Goal: Task Accomplishment & Management: Manage account settings

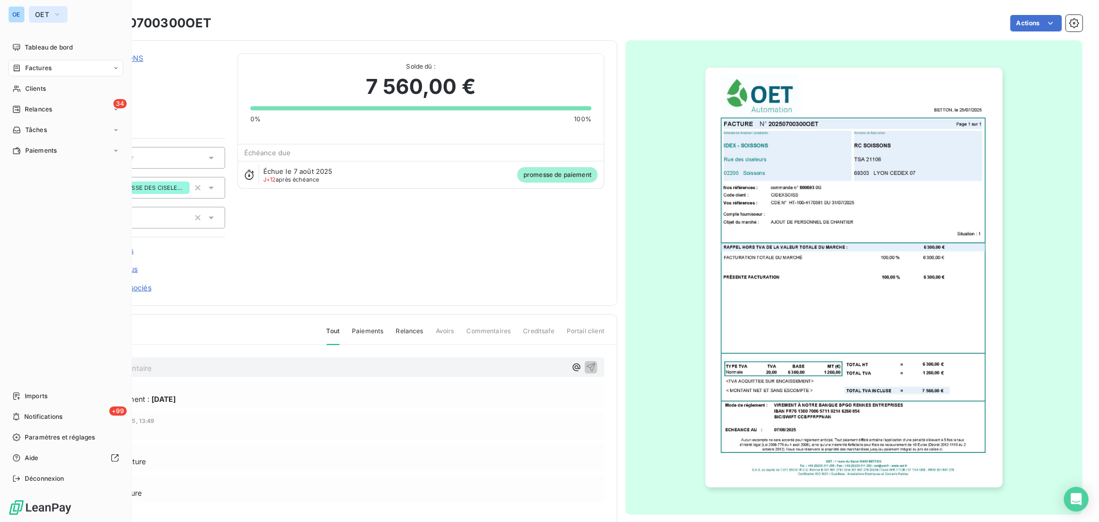
click at [59, 12] on icon "button" at bounding box center [57, 14] width 8 height 10
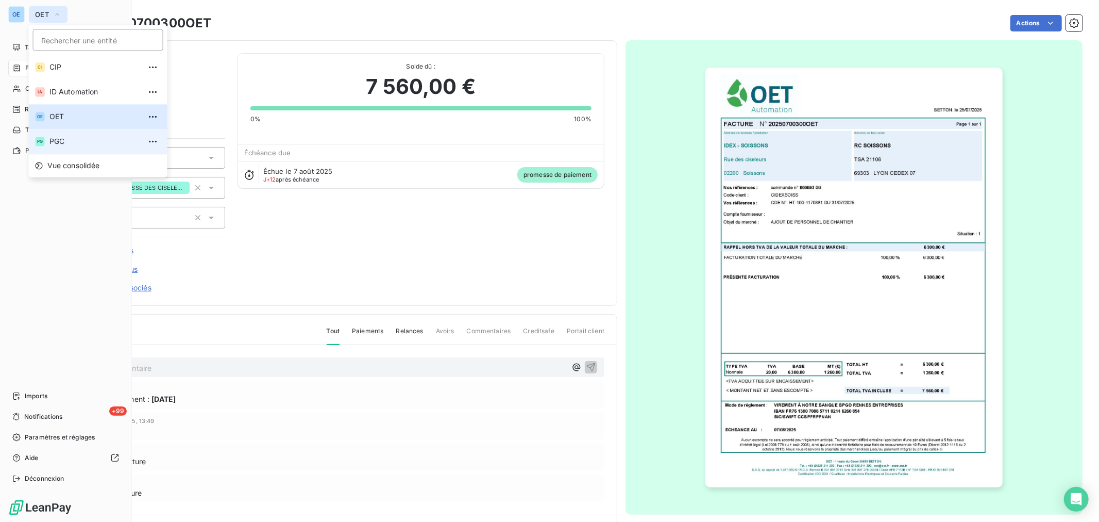
click at [76, 138] on span "PGC" at bounding box center [94, 141] width 91 height 10
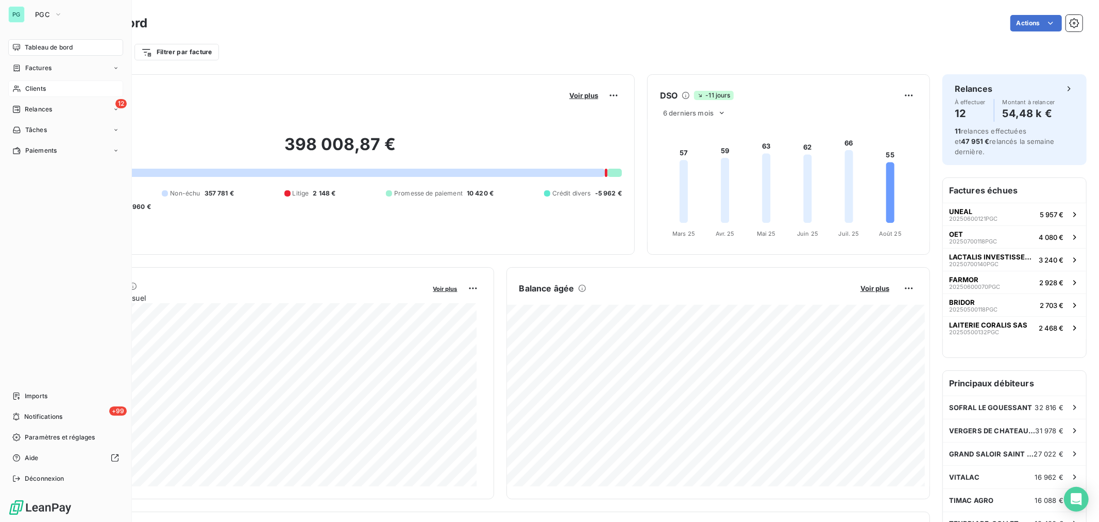
click at [28, 87] on span "Clients" at bounding box center [35, 88] width 21 height 9
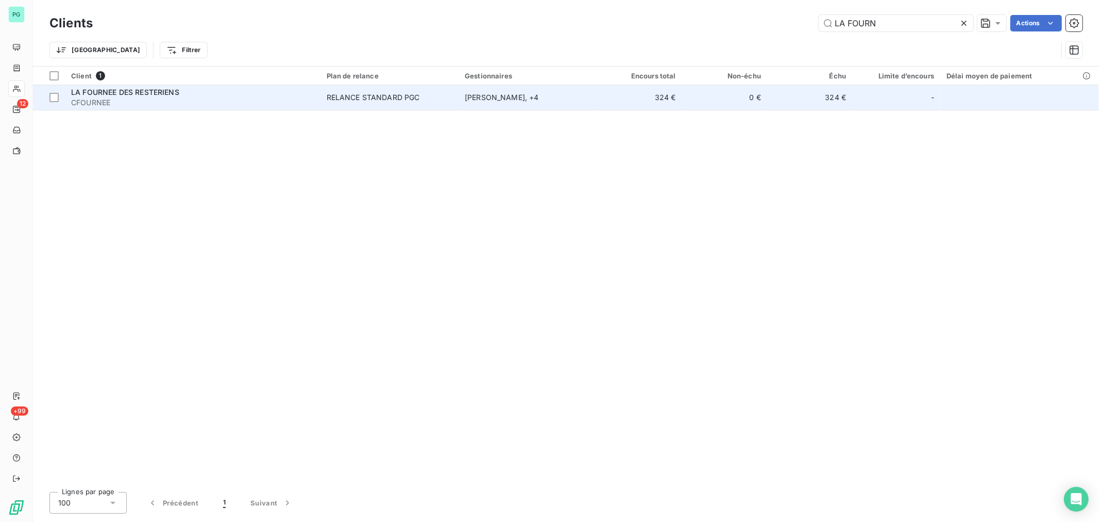
type input "LA FOURN"
click at [647, 96] on td "324 €" at bounding box center [639, 97] width 85 height 25
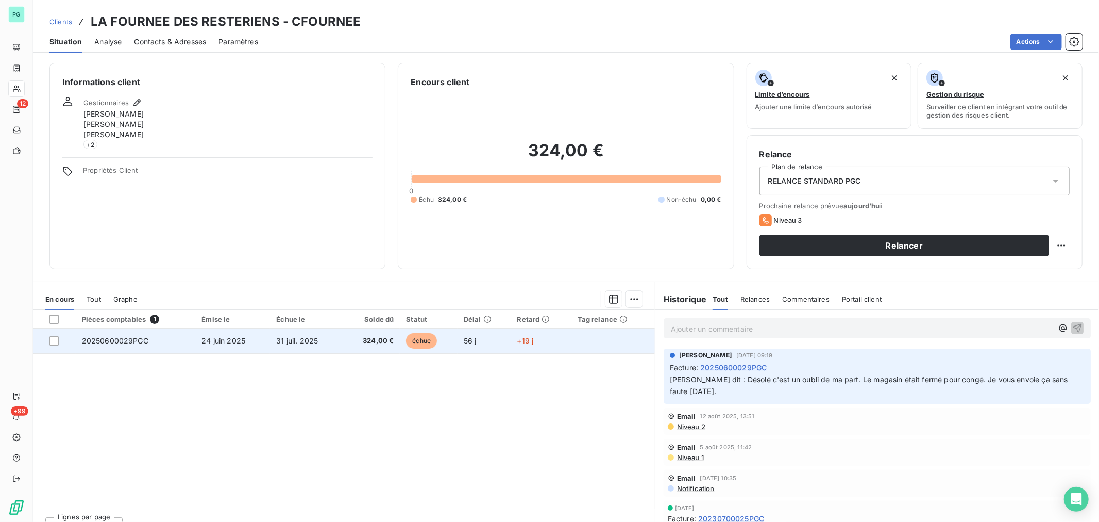
click at [445, 341] on td "échue" at bounding box center [429, 340] width 58 height 25
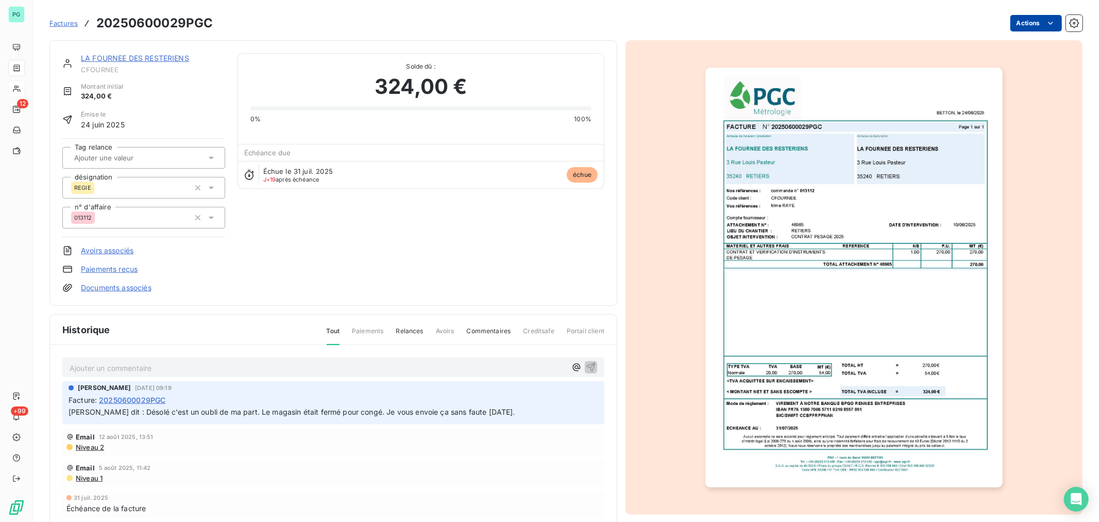
click at [1029, 25] on html "PG 12 +99 Factures 20250600029PGC Actions LA FOURNEE DES RESTERIENS CFOURNEE Mo…" at bounding box center [549, 261] width 1099 height 522
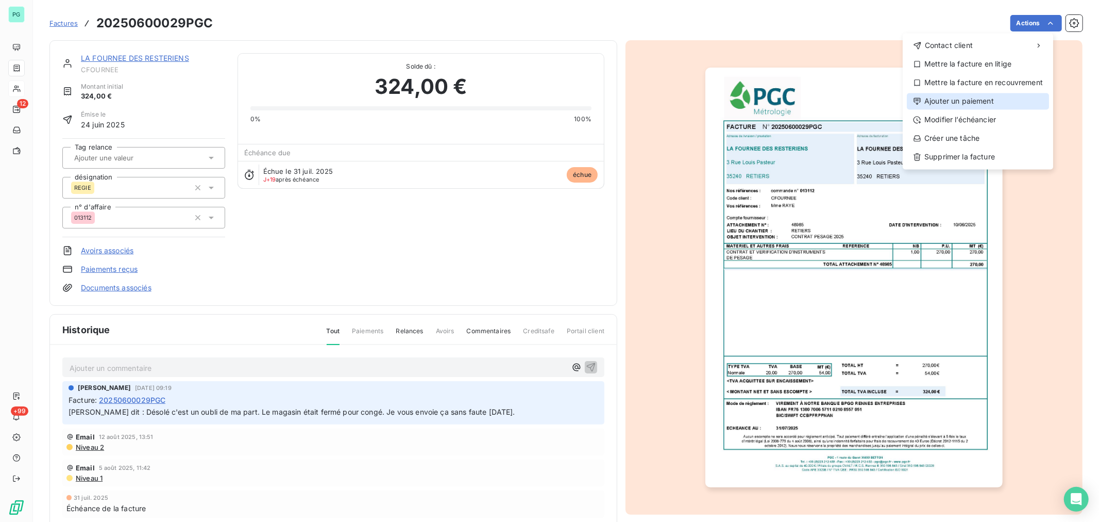
click at [973, 95] on div "Ajouter un paiement" at bounding box center [978, 101] width 142 height 16
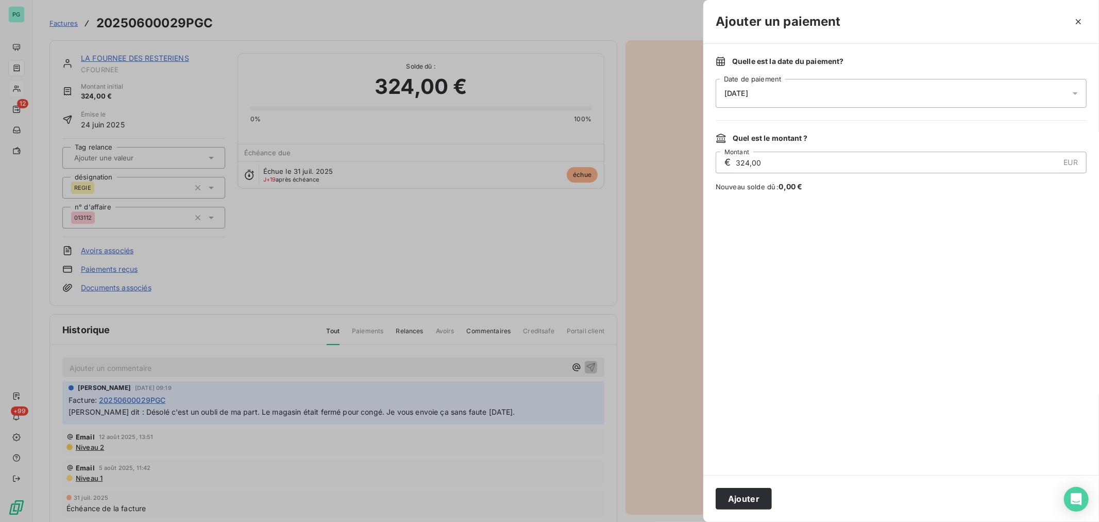
drag, startPoint x: 751, startPoint y: 496, endPoint x: 737, endPoint y: 495, distance: 14.5
click at [753, 496] on button "Ajouter" at bounding box center [744, 499] width 56 height 22
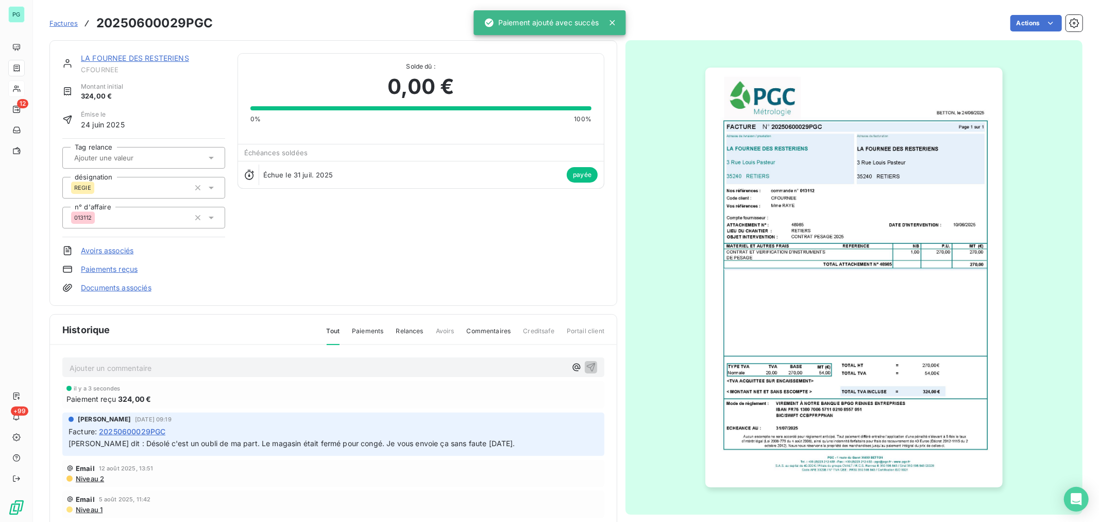
click at [338, 365] on p "Ajouter un commentaire ﻿" at bounding box center [318, 367] width 497 height 13
click at [587, 370] on icon "button" at bounding box center [591, 366] width 9 height 9
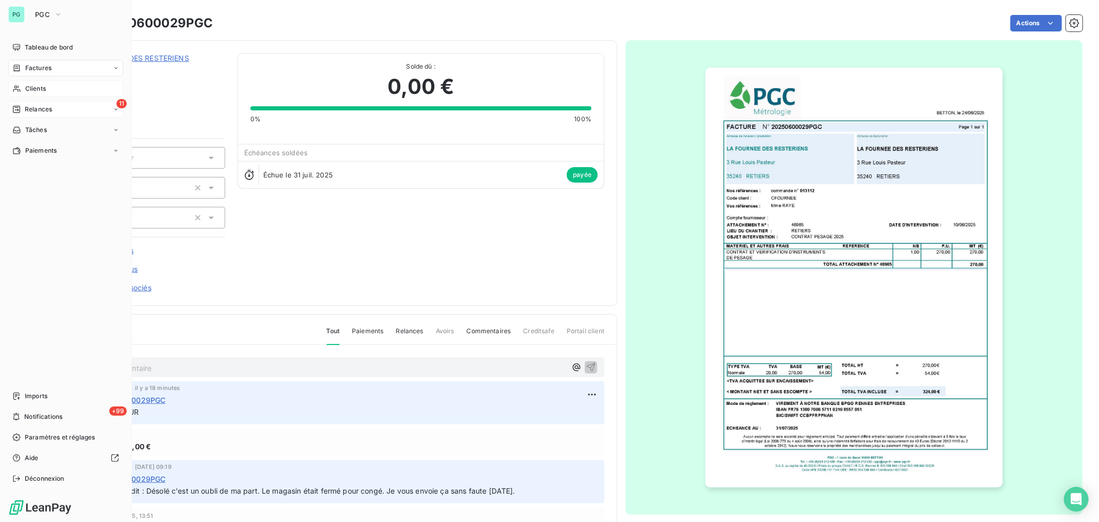
click at [21, 111] on div "Relances" at bounding box center [32, 109] width 40 height 9
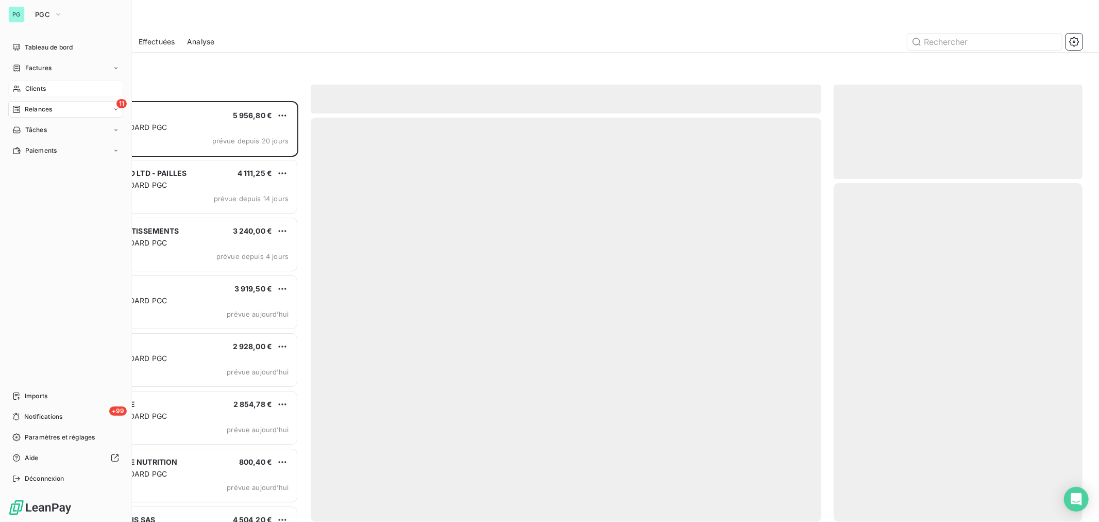
scroll to position [411, 240]
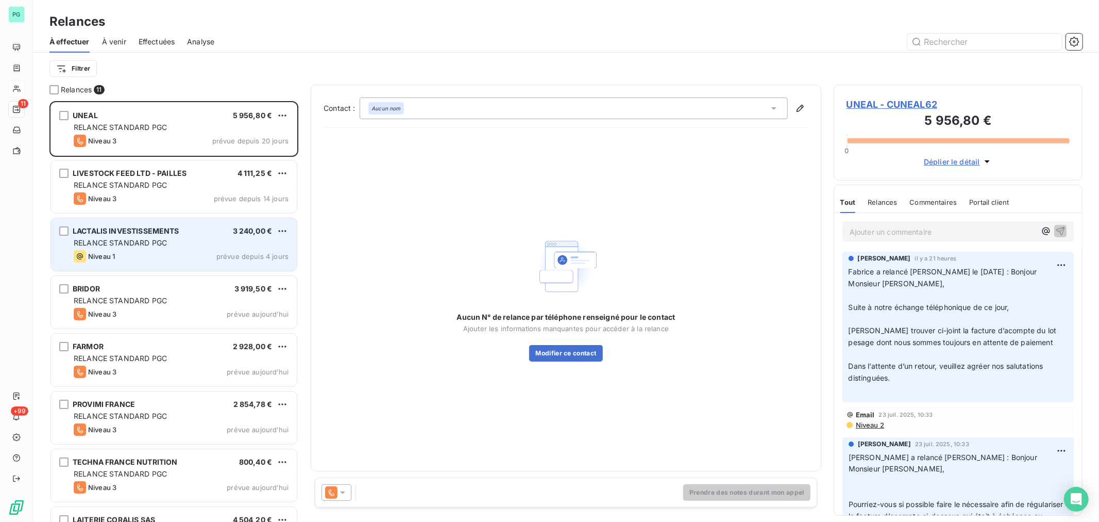
click at [192, 234] on div "LACTALIS INVESTISSEMENTS 3 240,00 €" at bounding box center [181, 230] width 215 height 9
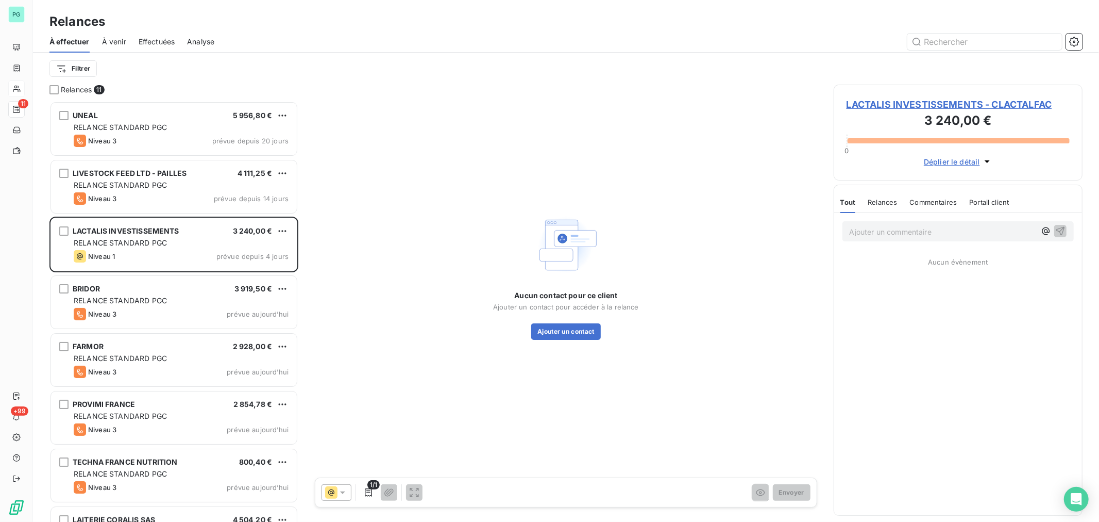
click at [887, 105] on span "LACTALIS INVESTISSEMENTS - CLACTALFAC" at bounding box center [958, 104] width 223 height 14
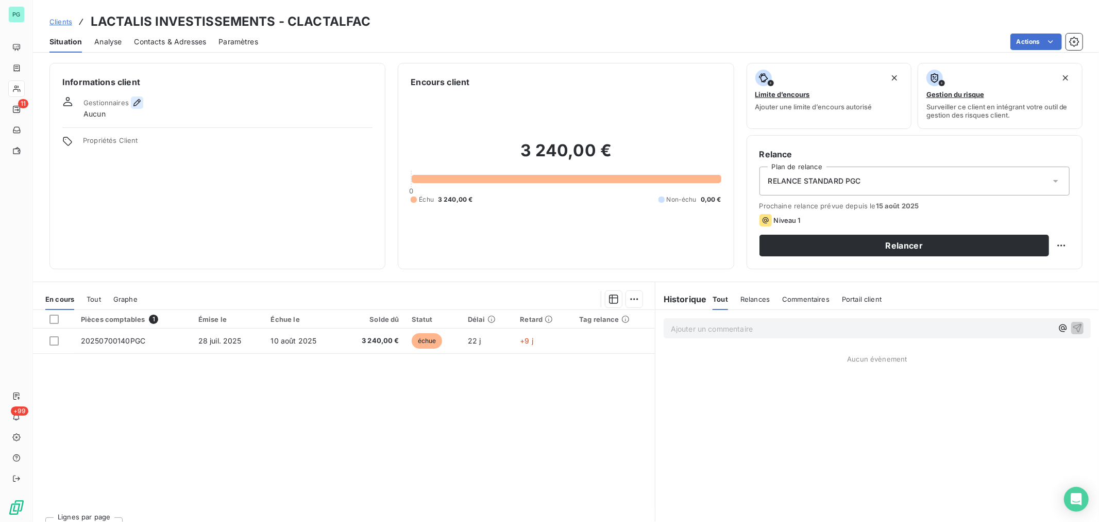
click at [135, 102] on icon "button" at bounding box center [136, 102] width 7 height 7
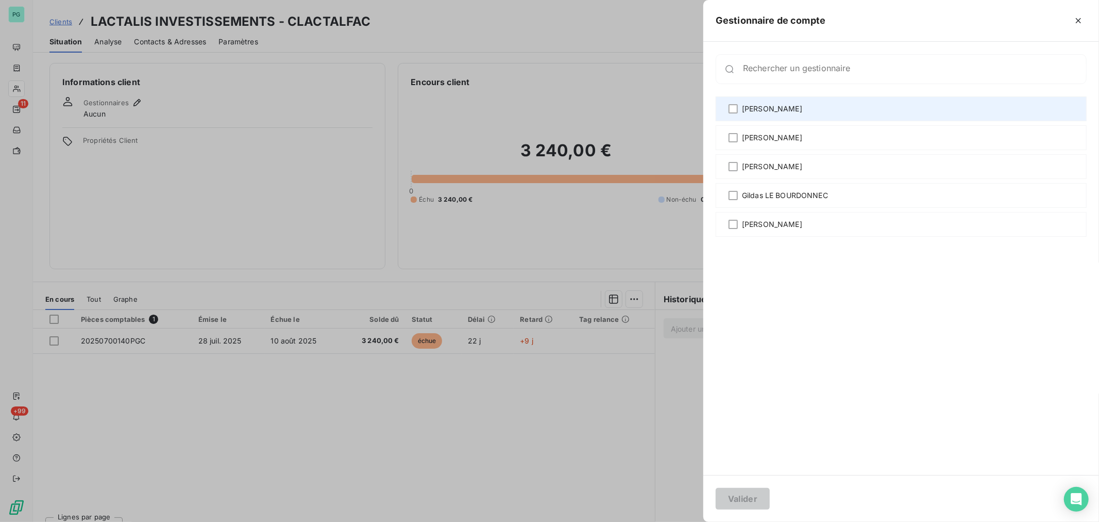
drag, startPoint x: 769, startPoint y: 98, endPoint x: 770, endPoint y: 107, distance: 8.4
click at [769, 98] on div "[PERSON_NAME]" at bounding box center [901, 108] width 371 height 25
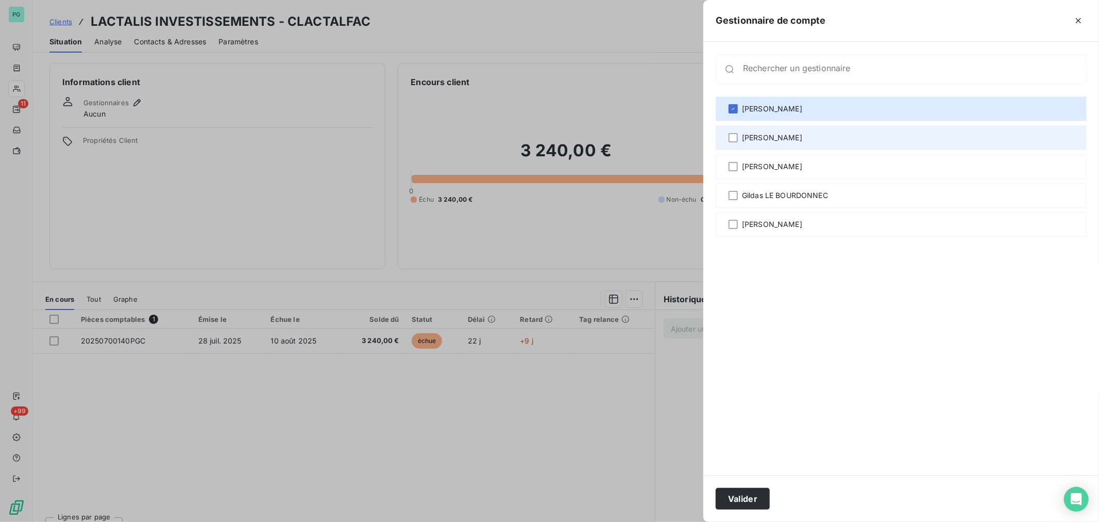
click at [765, 132] on span "[PERSON_NAME]" at bounding box center [772, 137] width 60 height 10
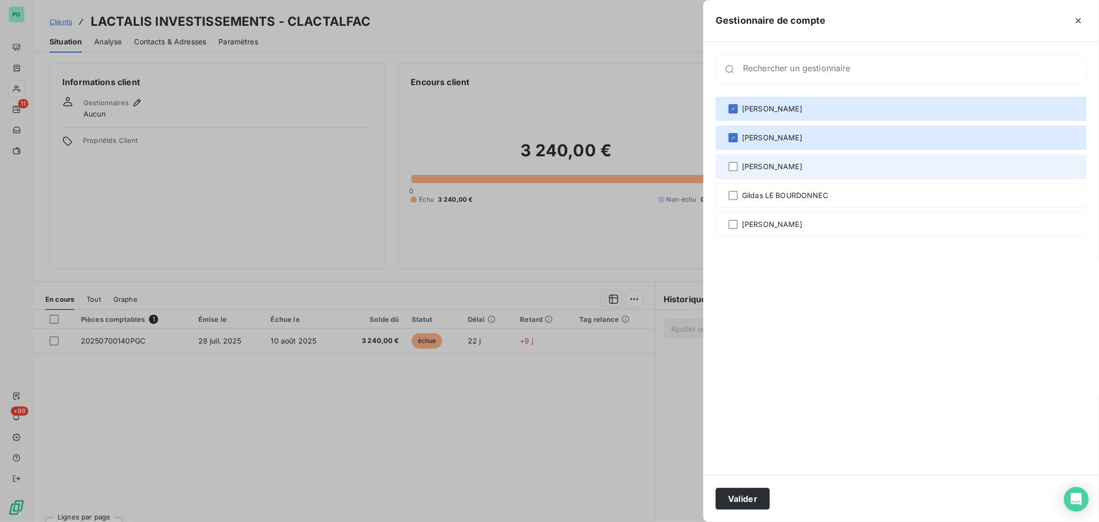
click at [773, 171] on span "[PERSON_NAME]" at bounding box center [772, 166] width 60 height 10
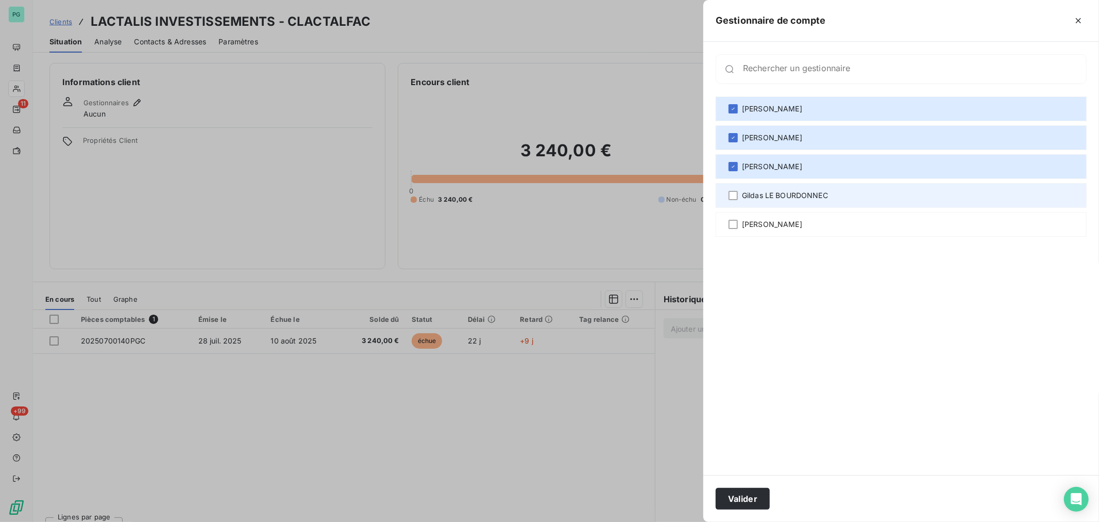
click at [779, 196] on span "Gildas LE BOURDONNEC" at bounding box center [785, 195] width 86 height 10
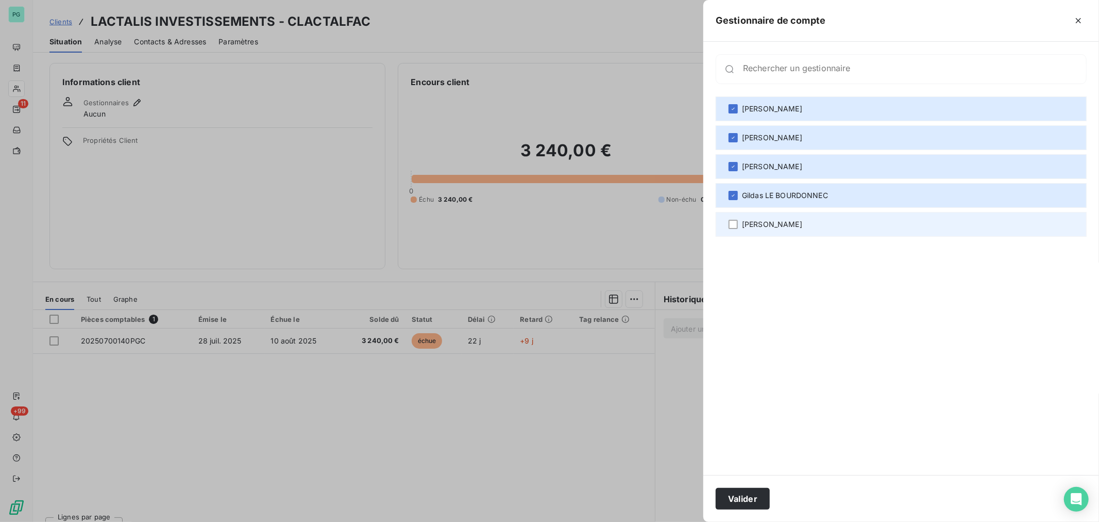
click at [779, 228] on span "[PERSON_NAME]" at bounding box center [772, 224] width 60 height 10
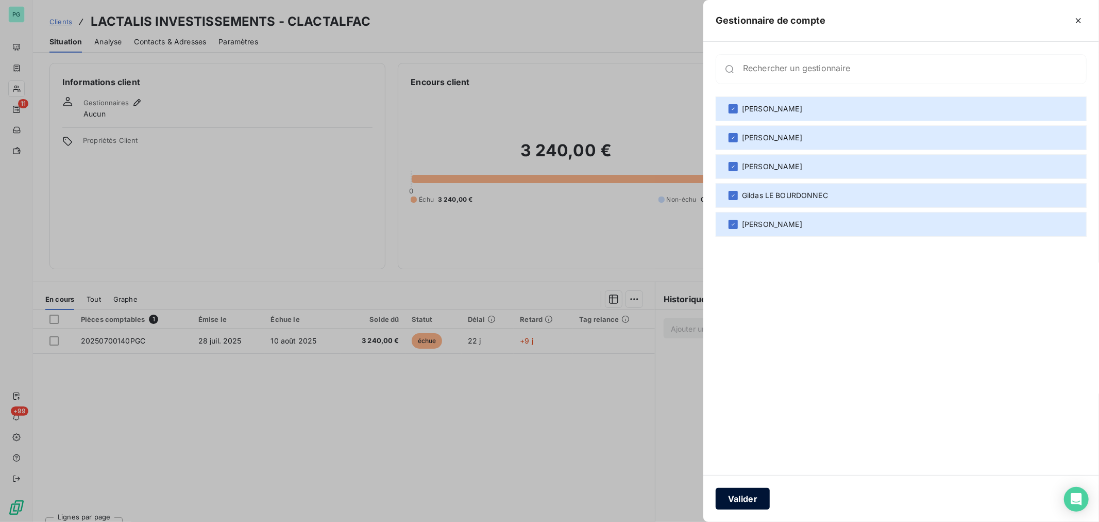
click at [738, 497] on button "Valider" at bounding box center [743, 499] width 54 height 22
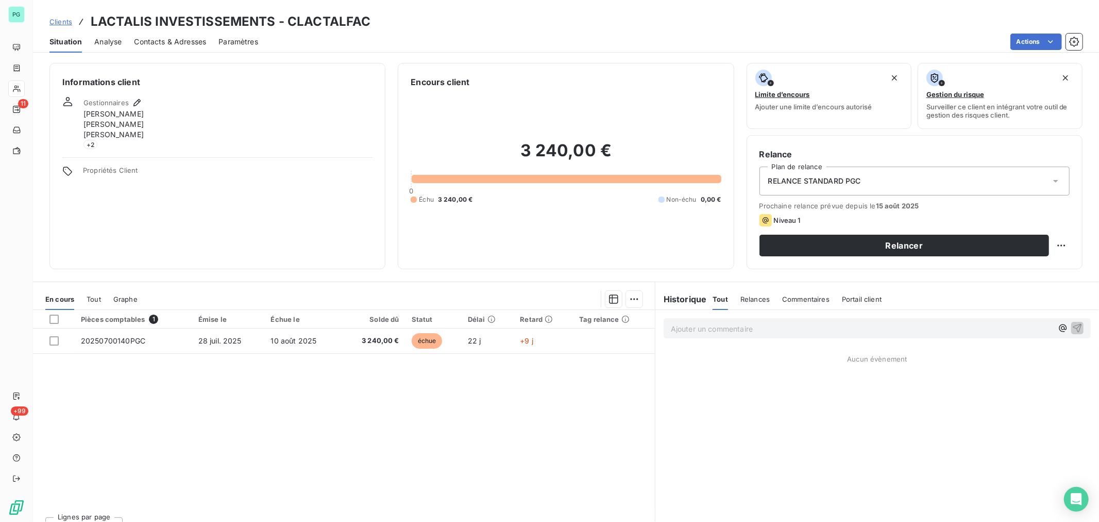
click at [152, 40] on span "Contacts & Adresses" at bounding box center [170, 42] width 72 height 10
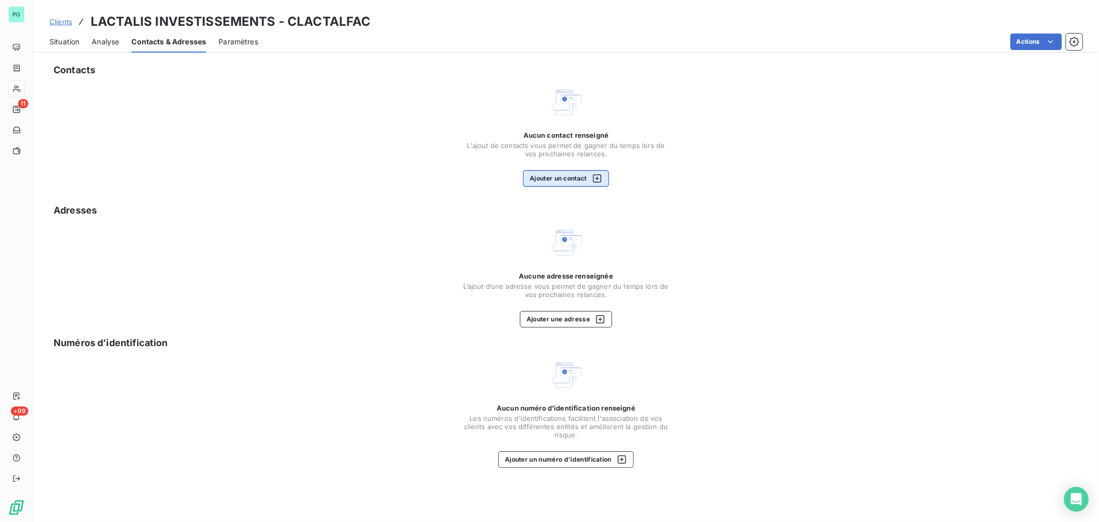
click at [571, 179] on button "Ajouter un contact" at bounding box center [566, 178] width 86 height 16
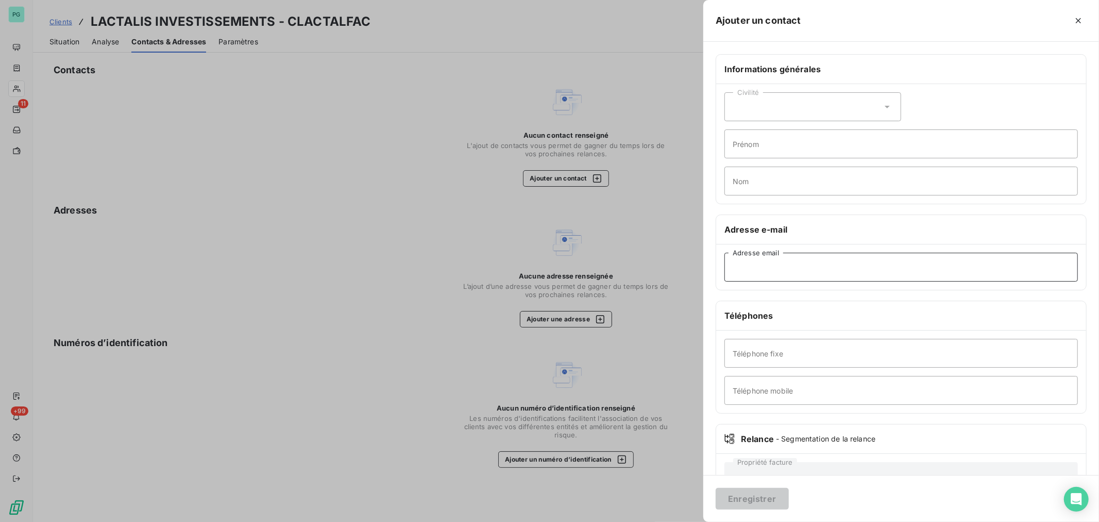
click at [760, 271] on input "Adresse email" at bounding box center [902, 267] width 354 height 29
click at [789, 271] on input "zzzcsf.910" at bounding box center [902, 267] width 354 height 29
type input "[EMAIL_ADDRESS][DOMAIN_NAME]"
click at [814, 343] on input "Téléphone fixe" at bounding box center [902, 353] width 354 height 29
click at [750, 494] on button "Enregistrer" at bounding box center [752, 499] width 73 height 22
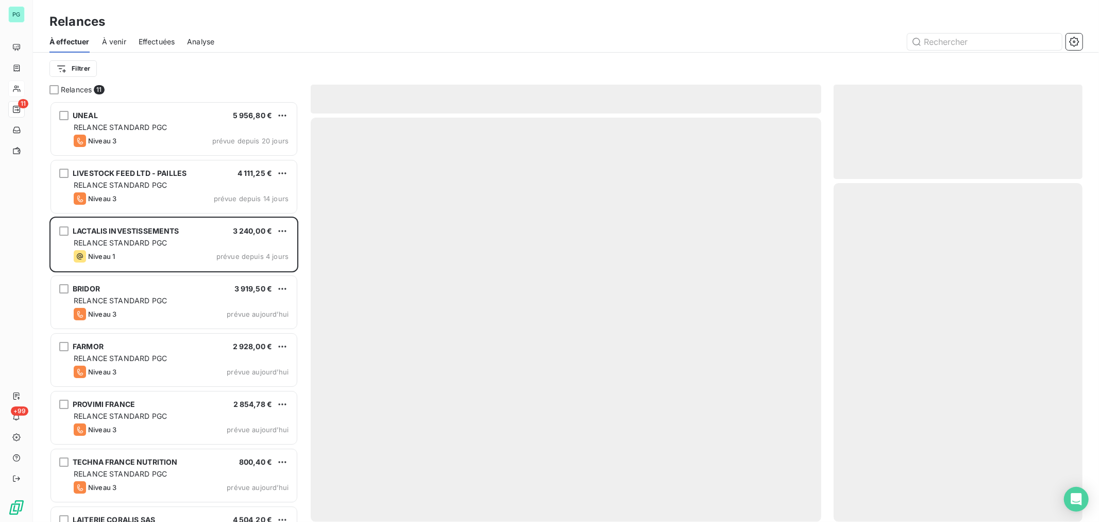
scroll to position [411, 240]
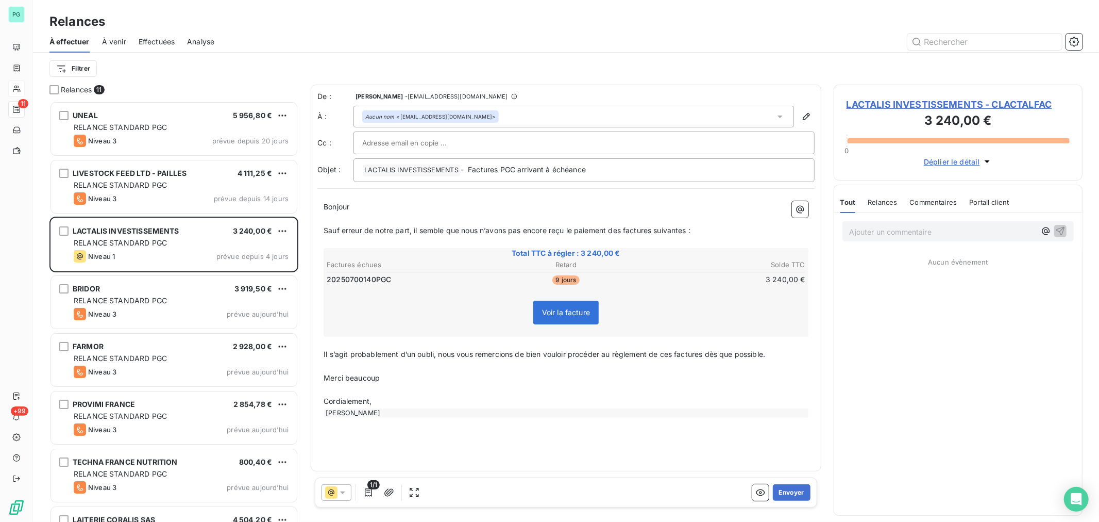
click at [875, 104] on span "LACTALIS INVESTISSEMENTS - CLACTALFAC" at bounding box center [958, 104] width 223 height 14
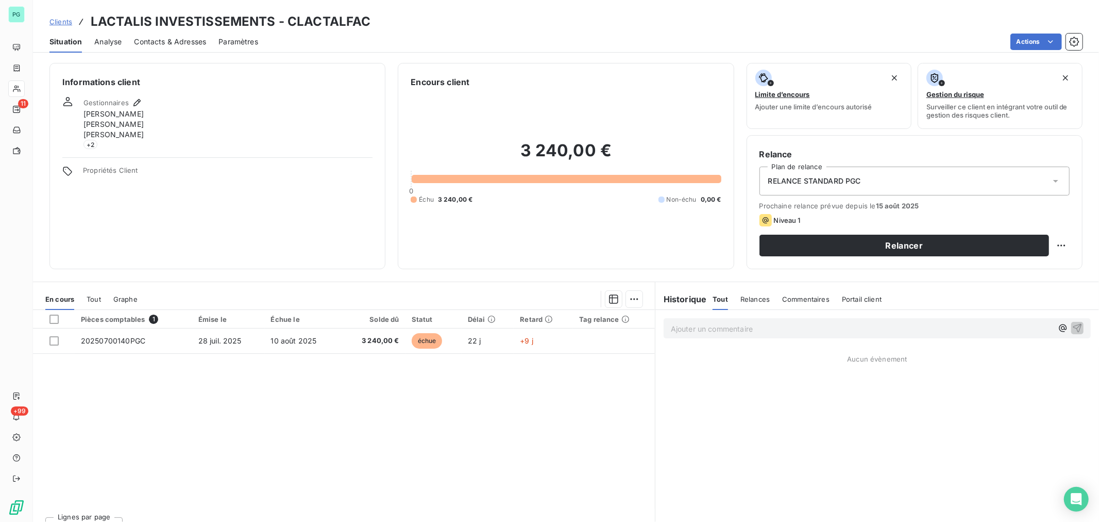
click at [176, 42] on span "Contacts & Adresses" at bounding box center [170, 42] width 72 height 10
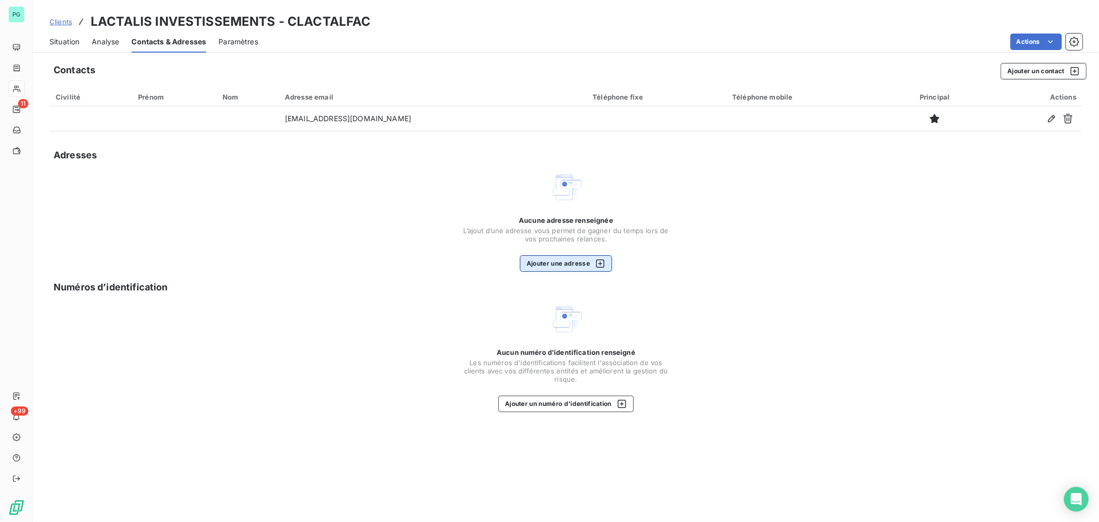
click at [562, 265] on button "Ajouter une adresse" at bounding box center [566, 263] width 92 height 16
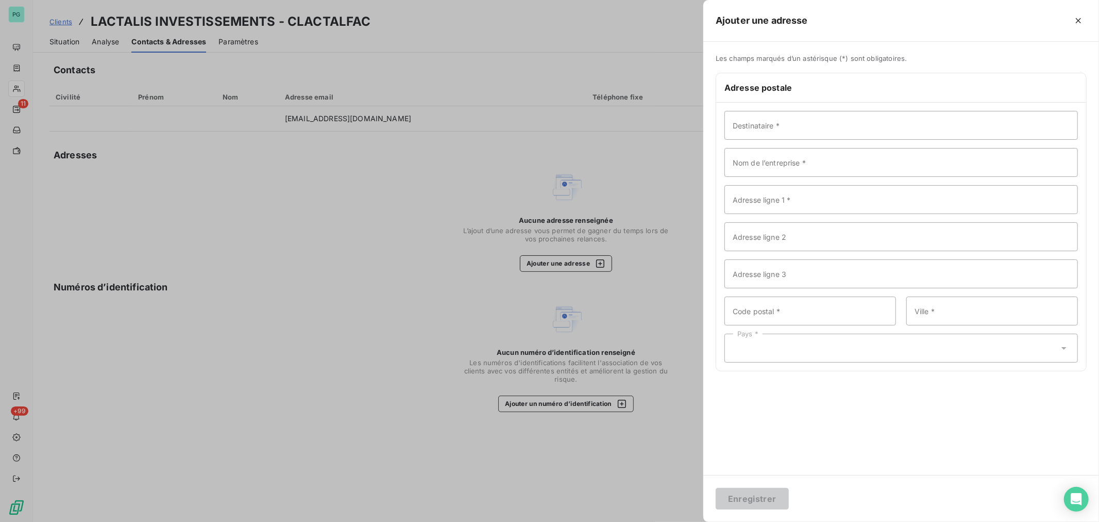
click at [640, 174] on div at bounding box center [549, 261] width 1099 height 522
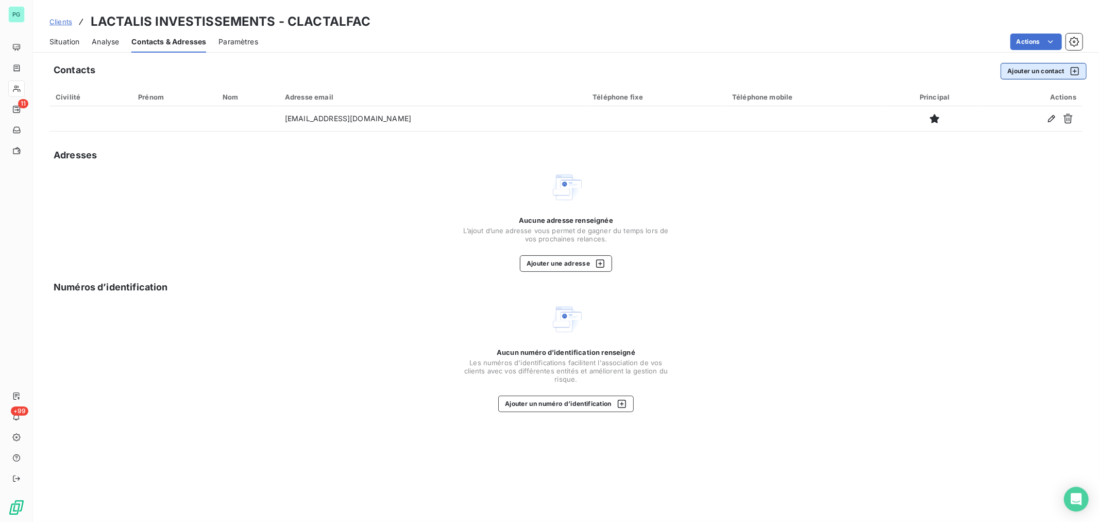
click at [1036, 65] on button "Ajouter un contact" at bounding box center [1044, 71] width 86 height 16
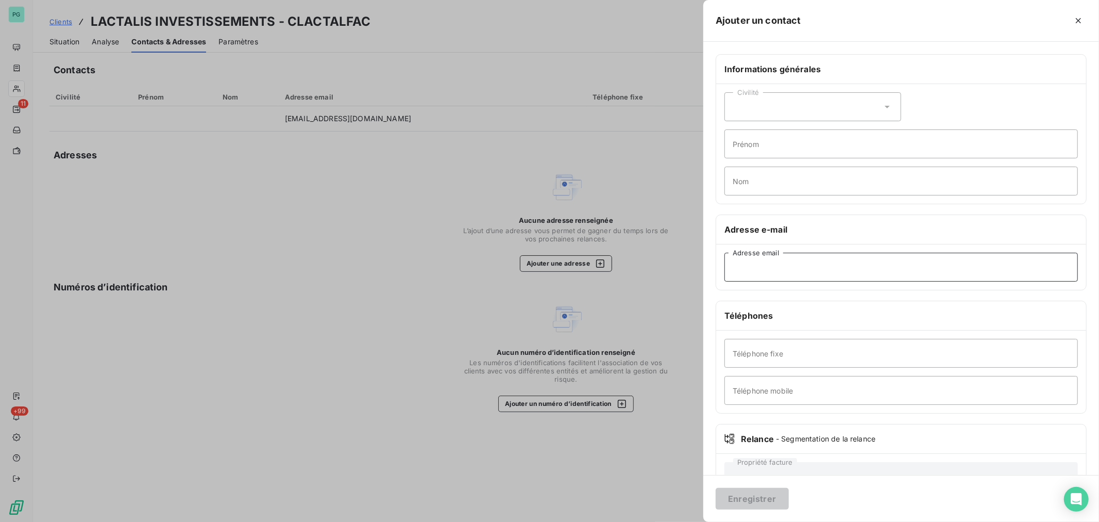
paste input "[EMAIL_ADDRESS][DOMAIN_NAME]"
type input "[EMAIL_ADDRESS][DOMAIN_NAME]"
click at [754, 500] on button "Enregistrer" at bounding box center [752, 499] width 73 height 22
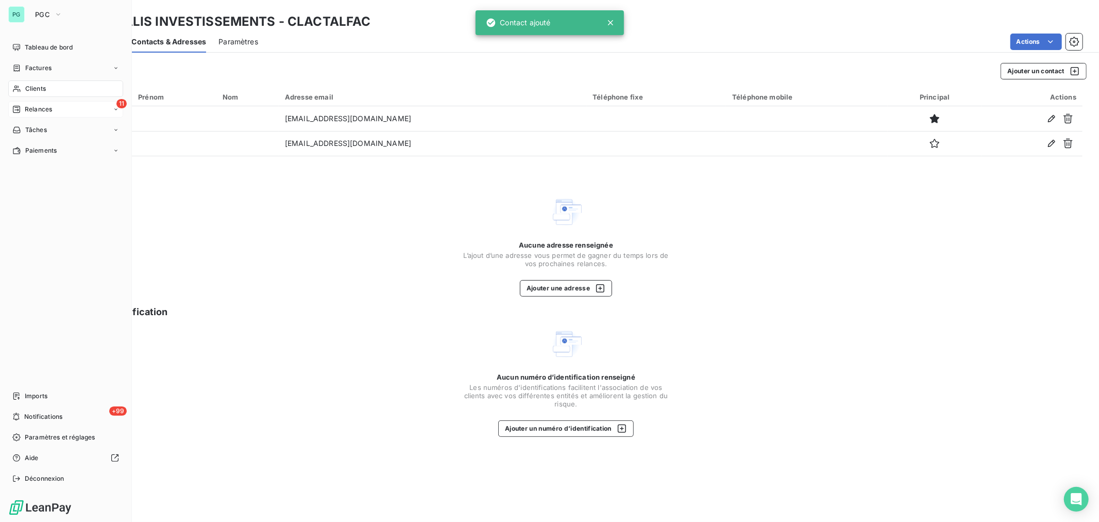
click at [40, 107] on span "Relances" at bounding box center [38, 109] width 27 height 9
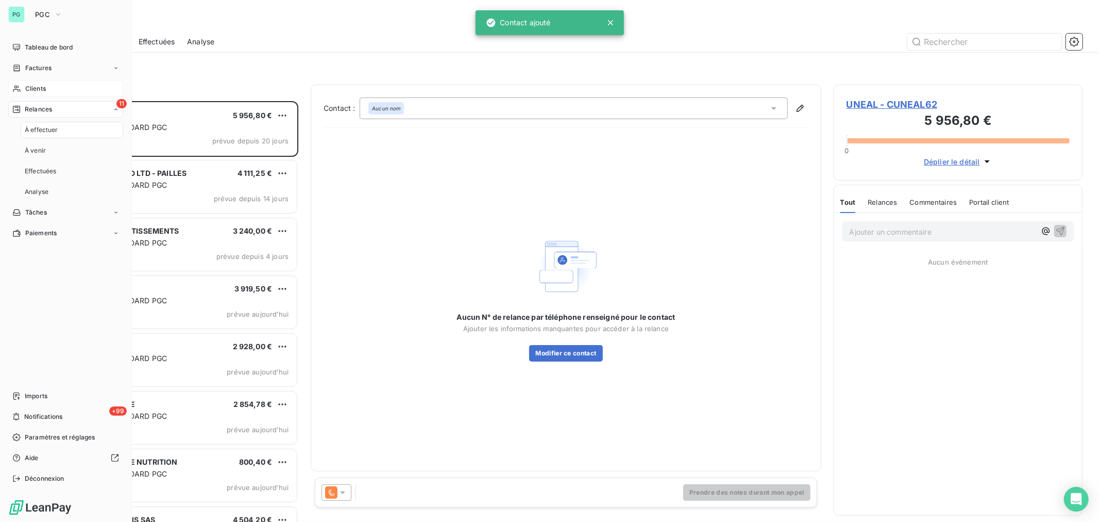
scroll to position [411, 240]
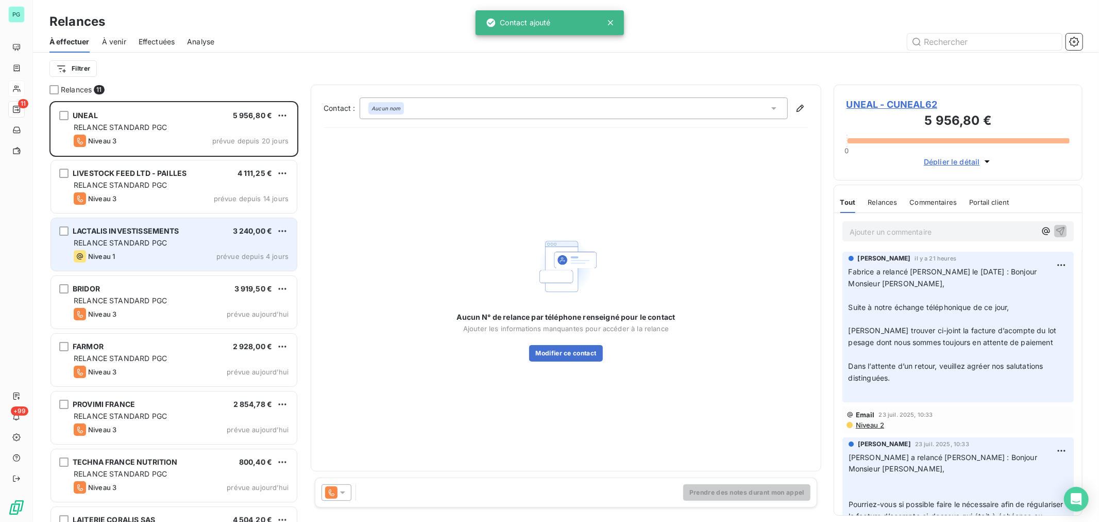
click at [148, 262] on div "LACTALIS INVESTISSEMENTS 3 240,00 € RELANCE STANDARD PGC Niveau 1 prévue depuis…" at bounding box center [174, 244] width 246 height 53
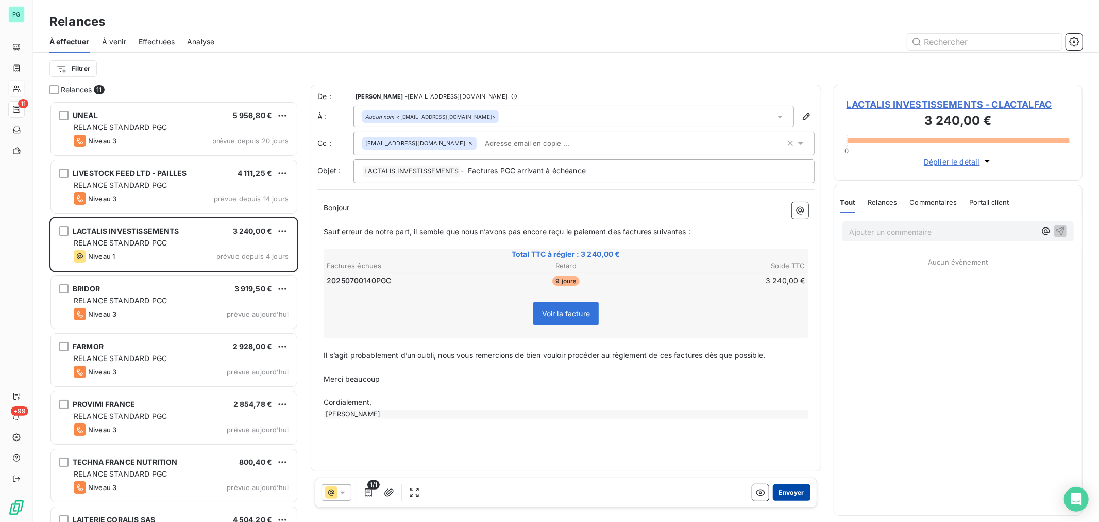
click at [787, 498] on button "Envoyer" at bounding box center [792, 492] width 38 height 16
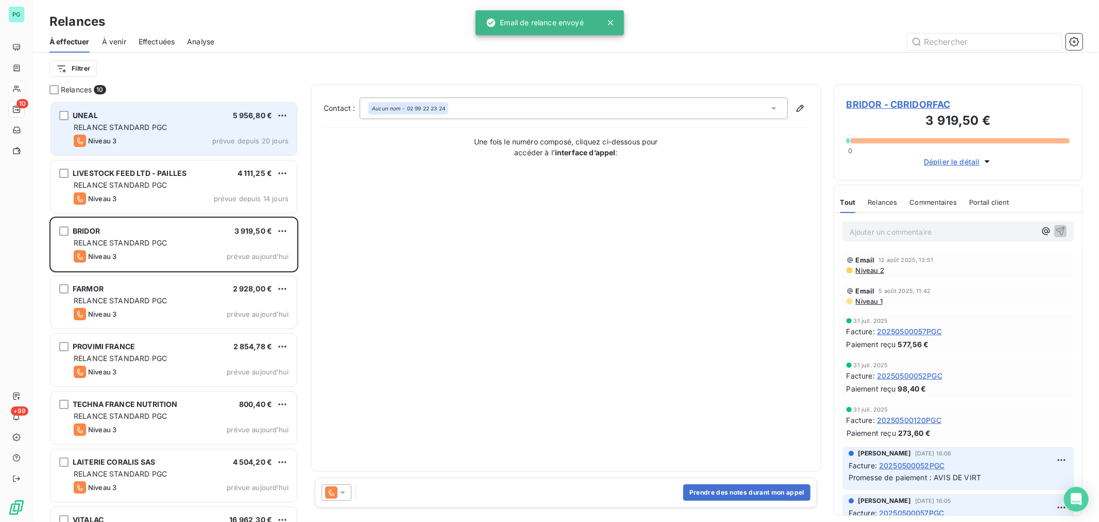
click at [179, 131] on div "RELANCE STANDARD PGC" at bounding box center [181, 127] width 215 height 10
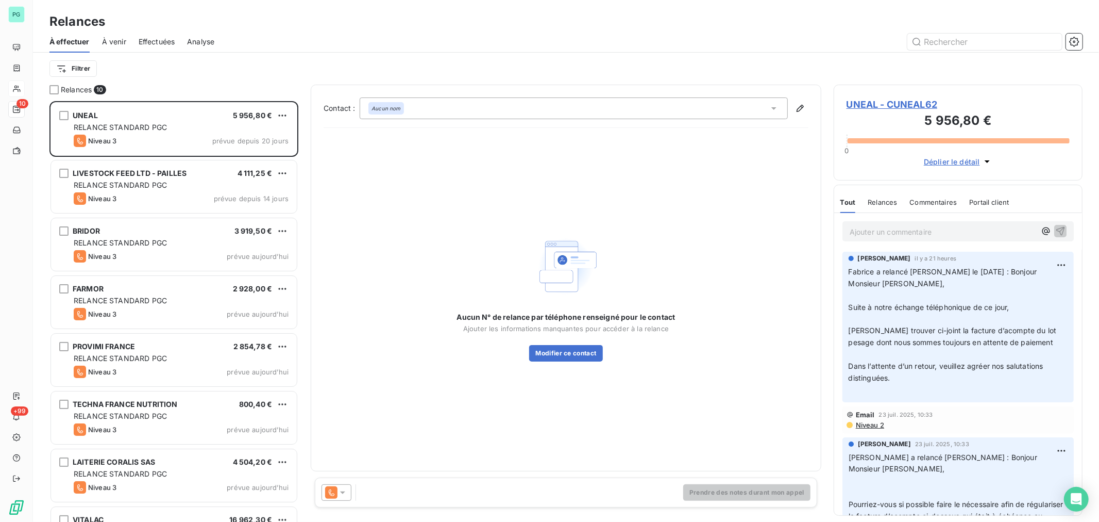
click at [341, 492] on icon at bounding box center [343, 492] width 10 height 10
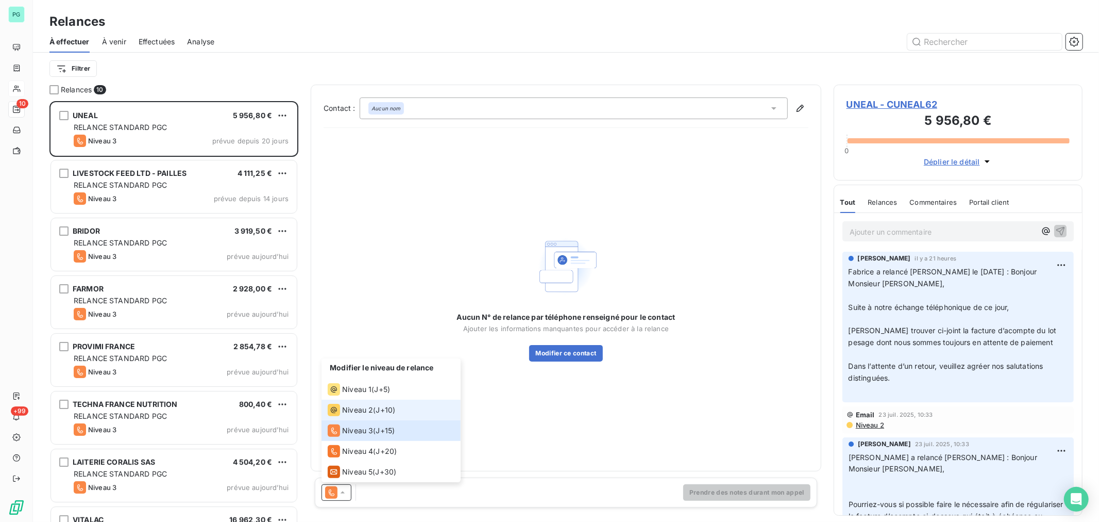
click at [361, 406] on span "Niveau 2" at bounding box center [357, 410] width 31 height 10
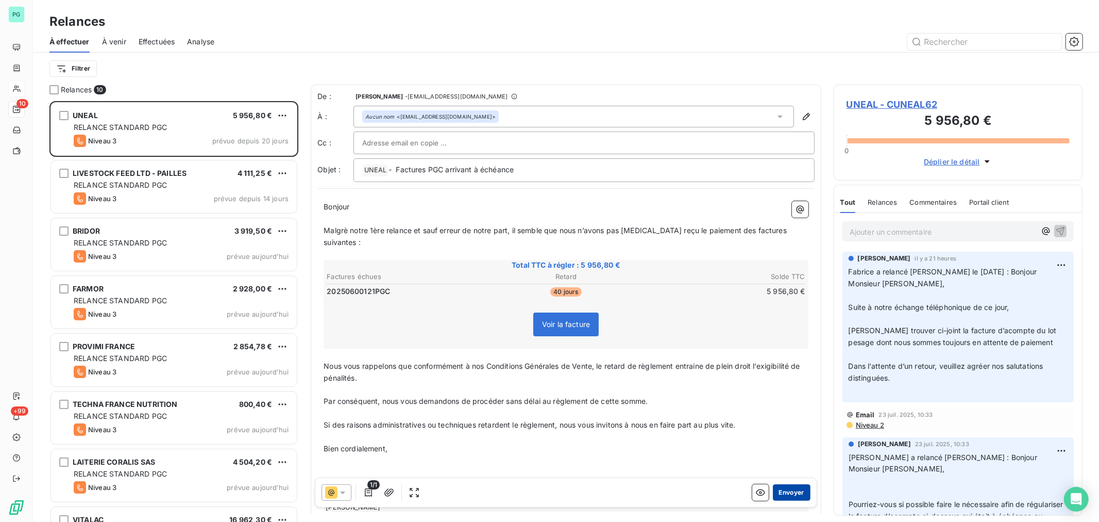
click at [794, 491] on button "Envoyer" at bounding box center [792, 492] width 38 height 16
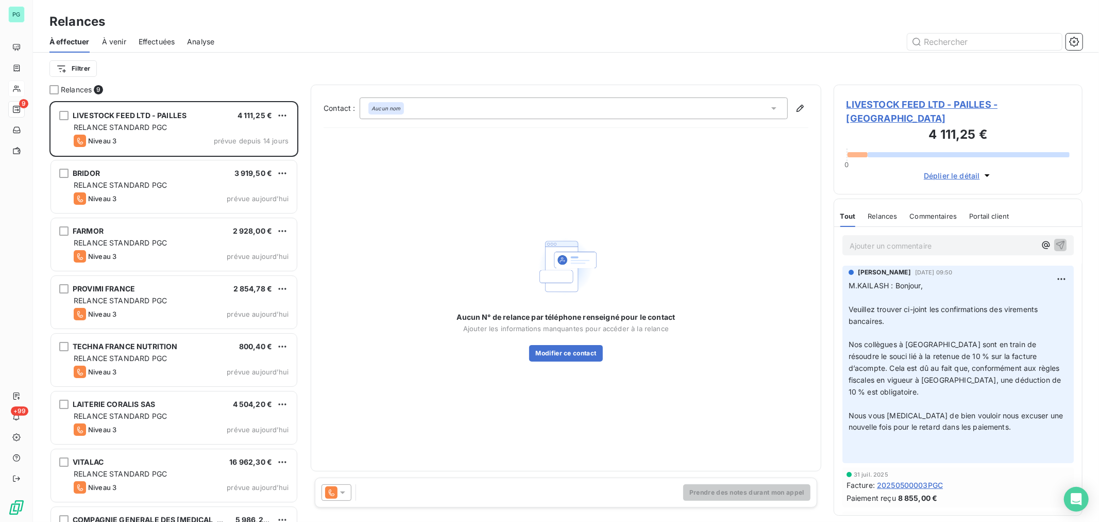
click at [343, 493] on icon at bounding box center [342, 492] width 5 height 3
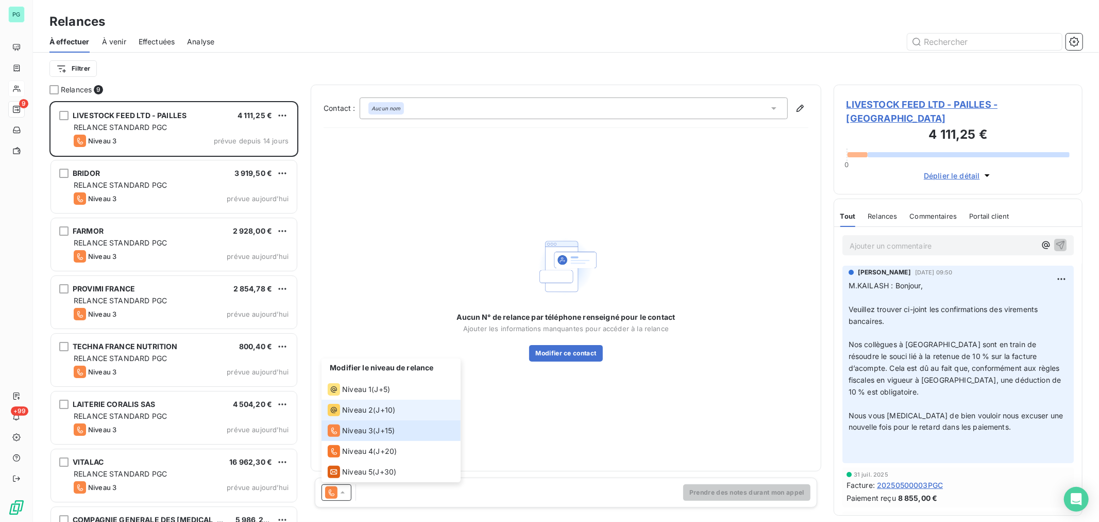
click at [356, 413] on span "Niveau 2" at bounding box center [357, 410] width 31 height 10
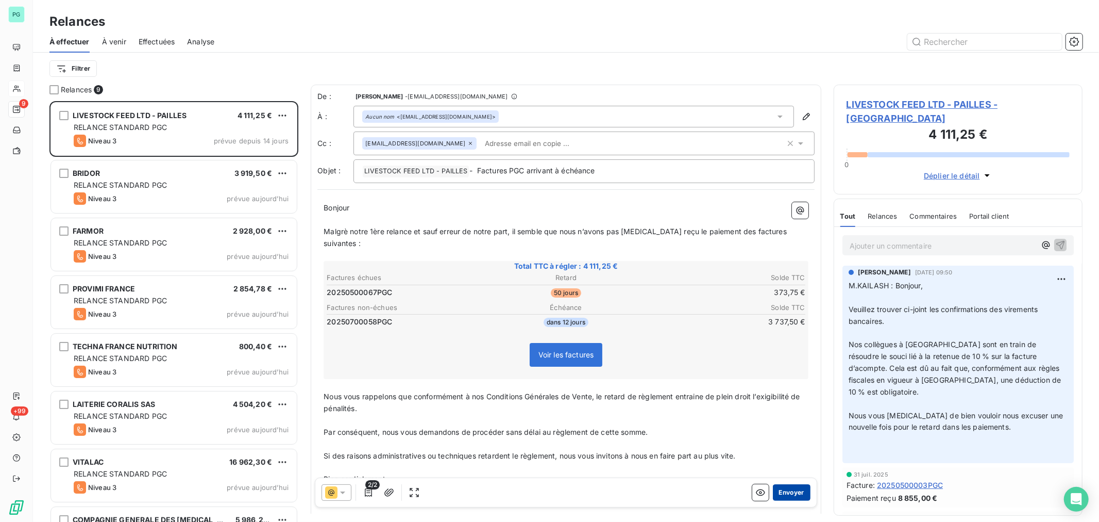
click at [777, 492] on button "Envoyer" at bounding box center [792, 492] width 38 height 16
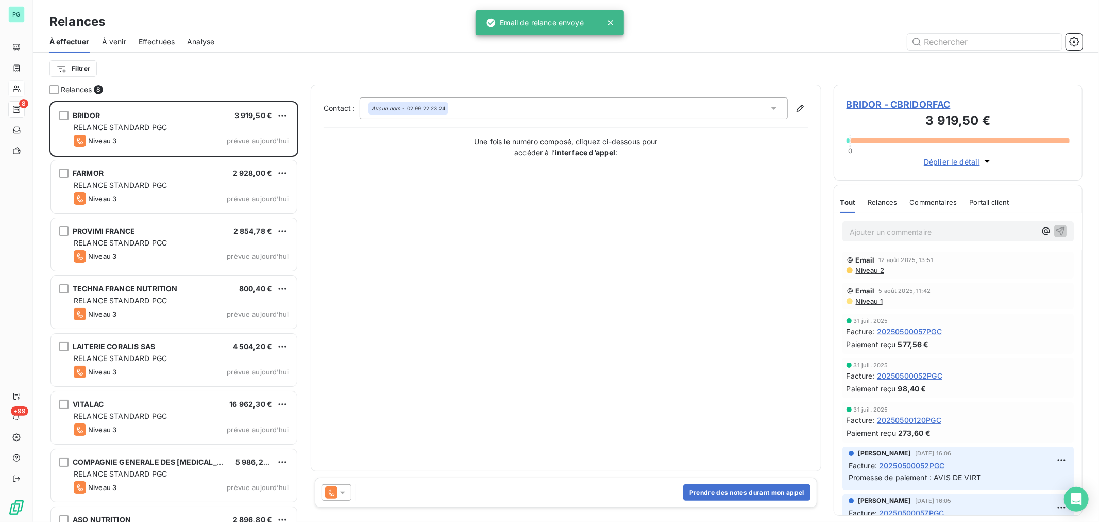
click at [338, 491] on icon at bounding box center [343, 492] width 10 height 10
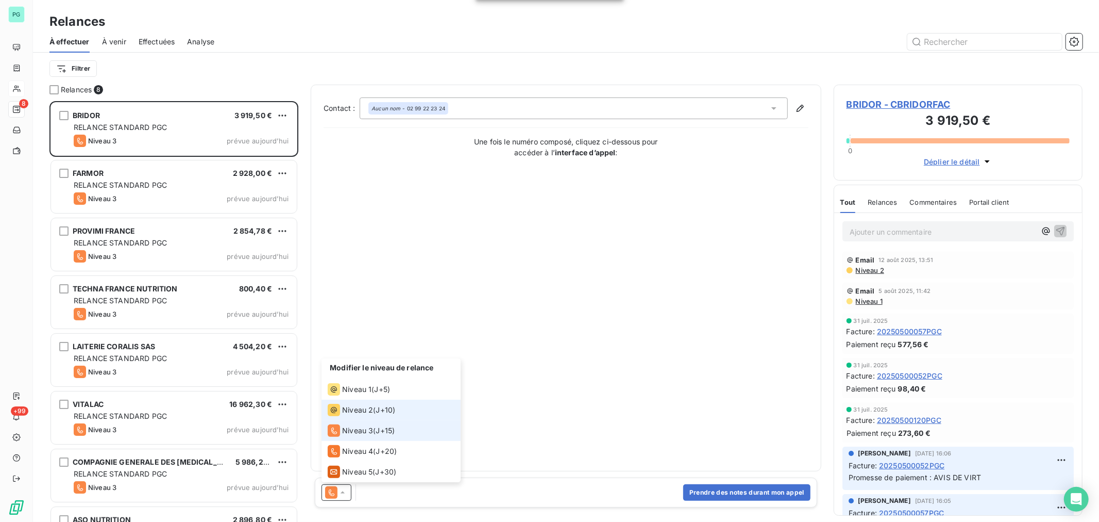
click at [361, 405] on span "Niveau 2" at bounding box center [357, 410] width 31 height 10
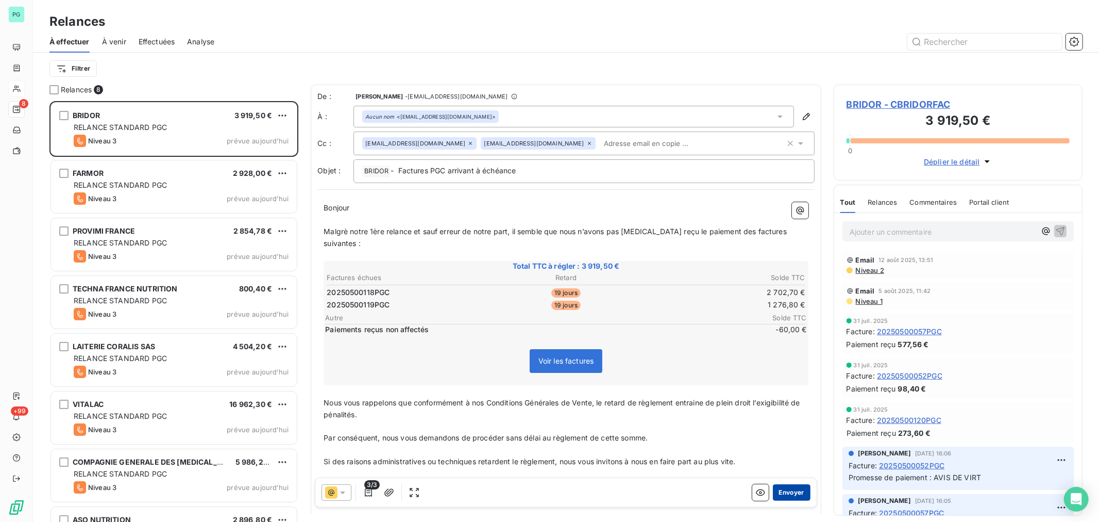
click at [782, 491] on button "Envoyer" at bounding box center [792, 492] width 38 height 16
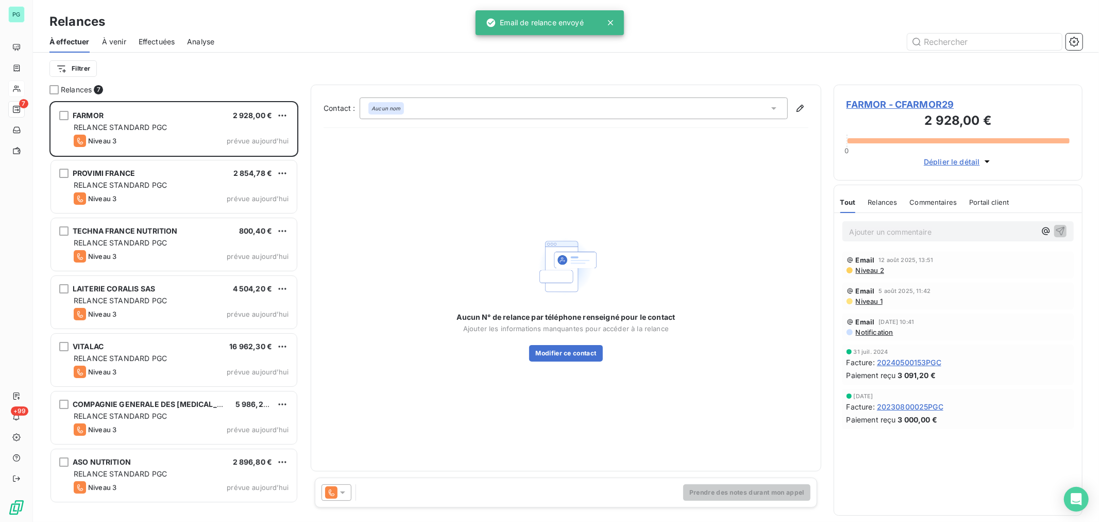
click at [346, 492] on icon at bounding box center [343, 492] width 10 height 10
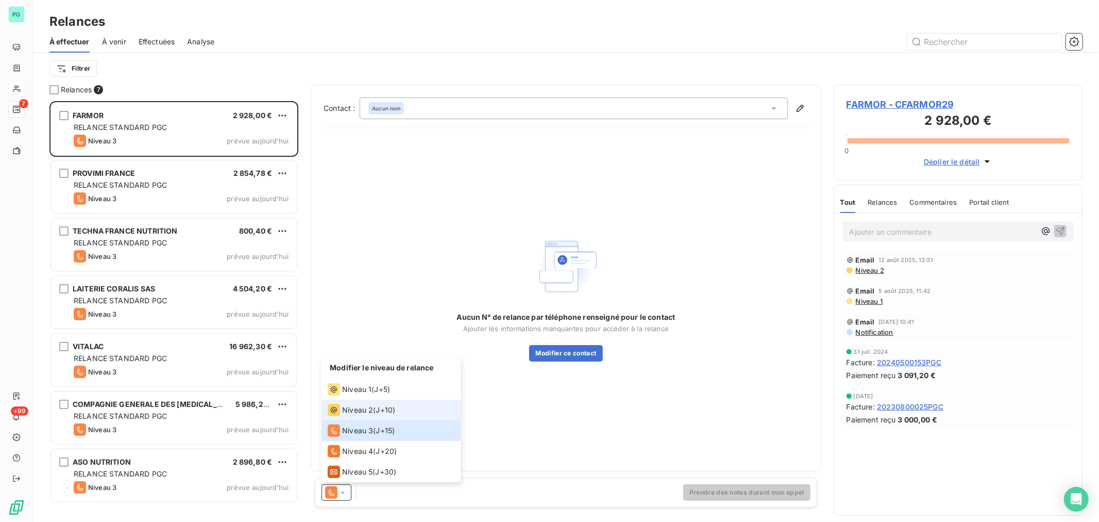
click at [358, 413] on span "Niveau 2" at bounding box center [357, 410] width 31 height 10
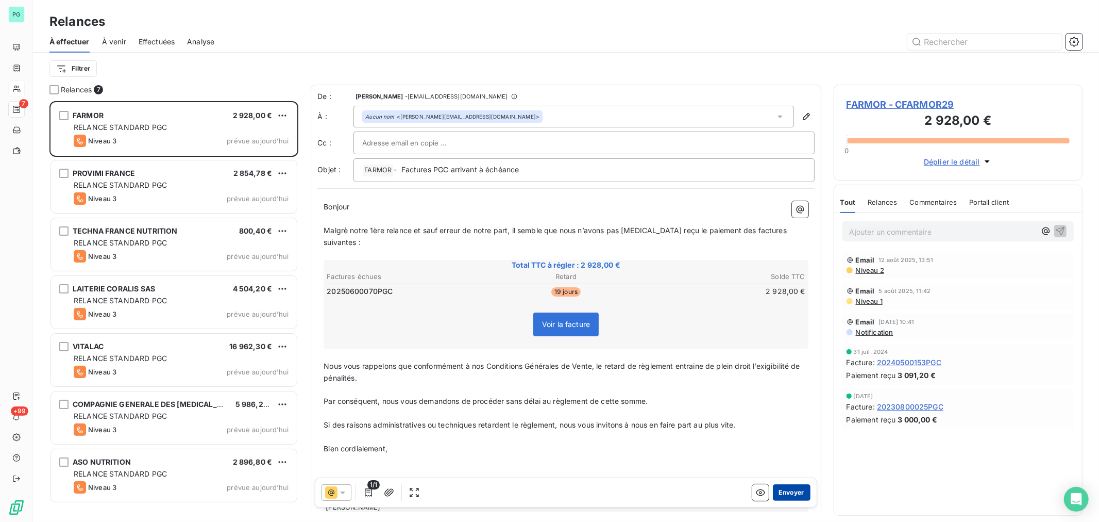
click at [776, 490] on button "Envoyer" at bounding box center [792, 492] width 38 height 16
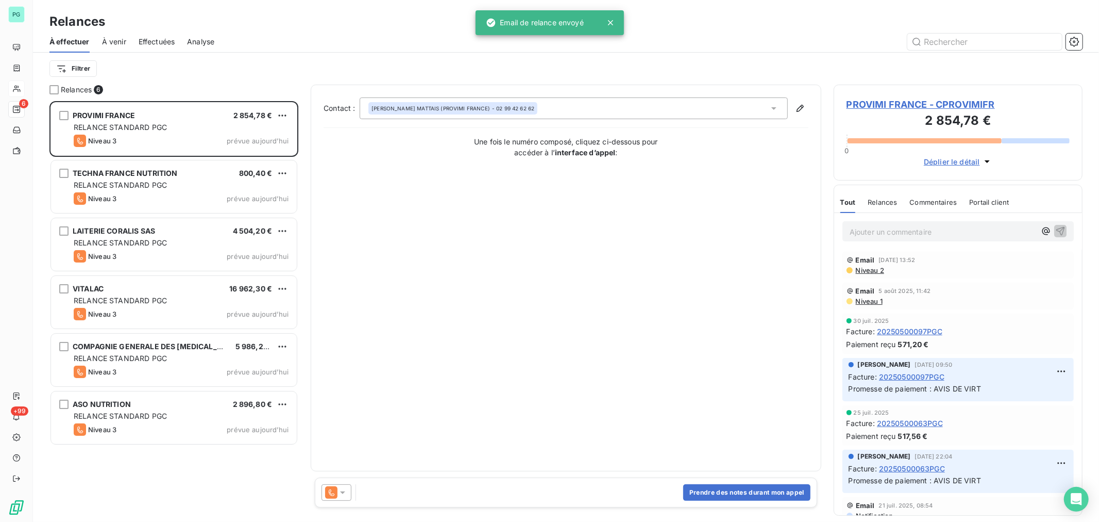
click at [341, 492] on icon at bounding box center [343, 492] width 10 height 10
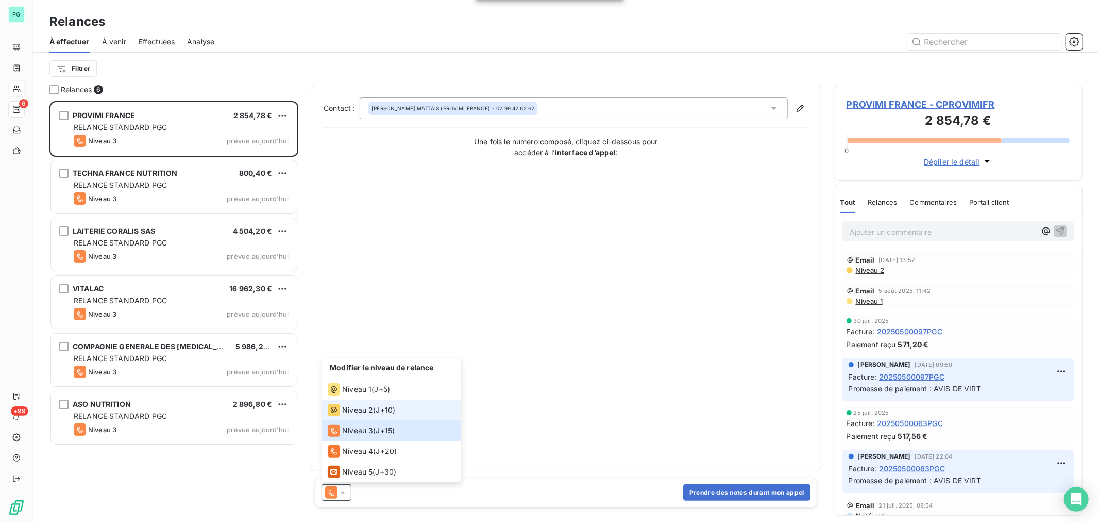
click at [370, 405] on span "Niveau 2" at bounding box center [357, 410] width 31 height 10
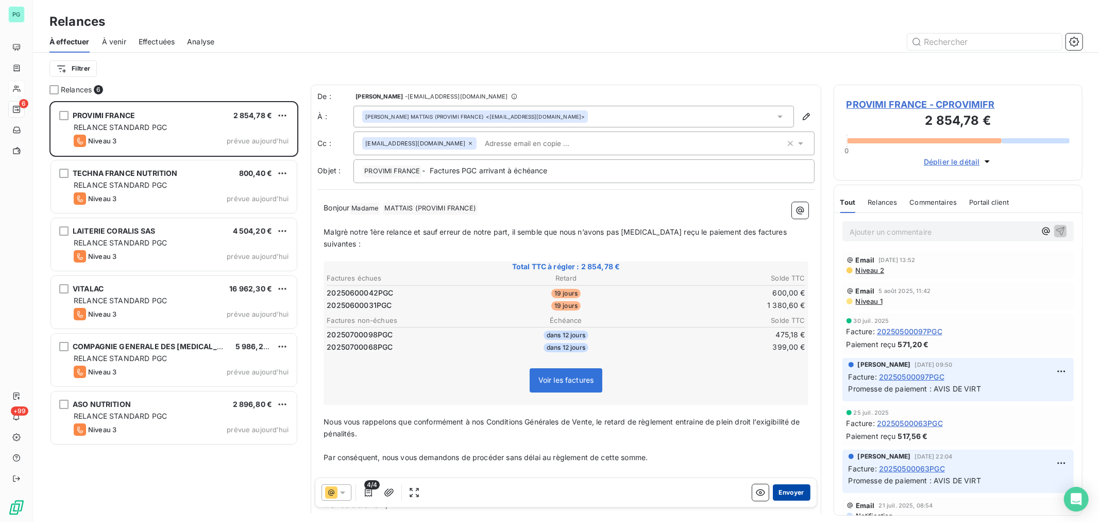
click at [789, 490] on button "Envoyer" at bounding box center [792, 492] width 38 height 16
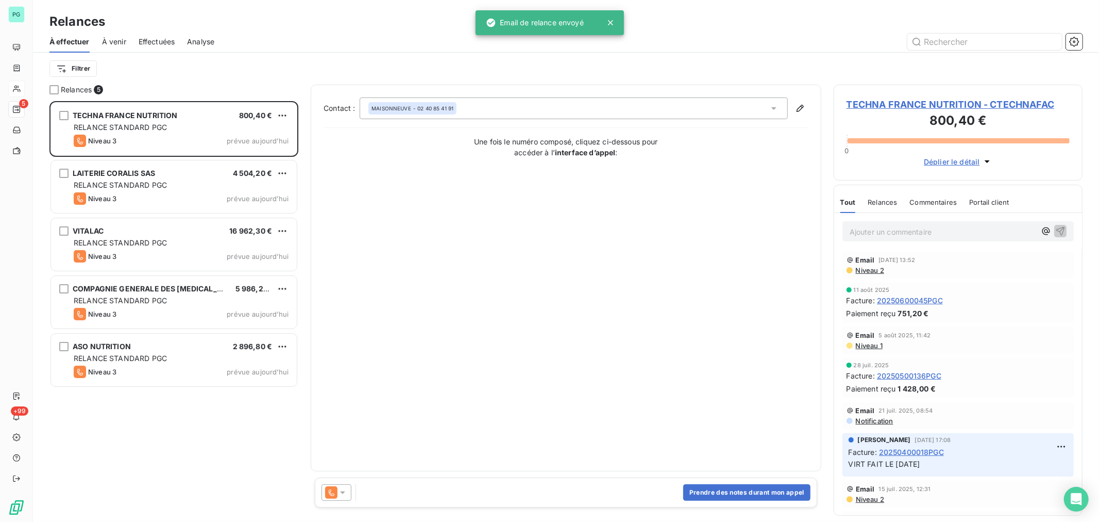
click at [348, 491] on div at bounding box center [337, 492] width 30 height 16
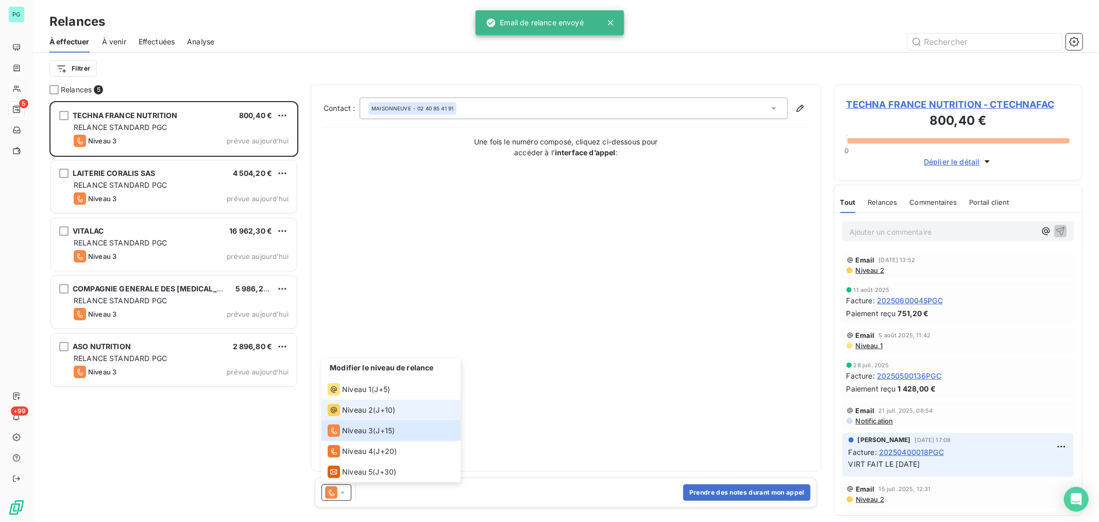
click at [366, 405] on span "Niveau 2" at bounding box center [357, 410] width 31 height 10
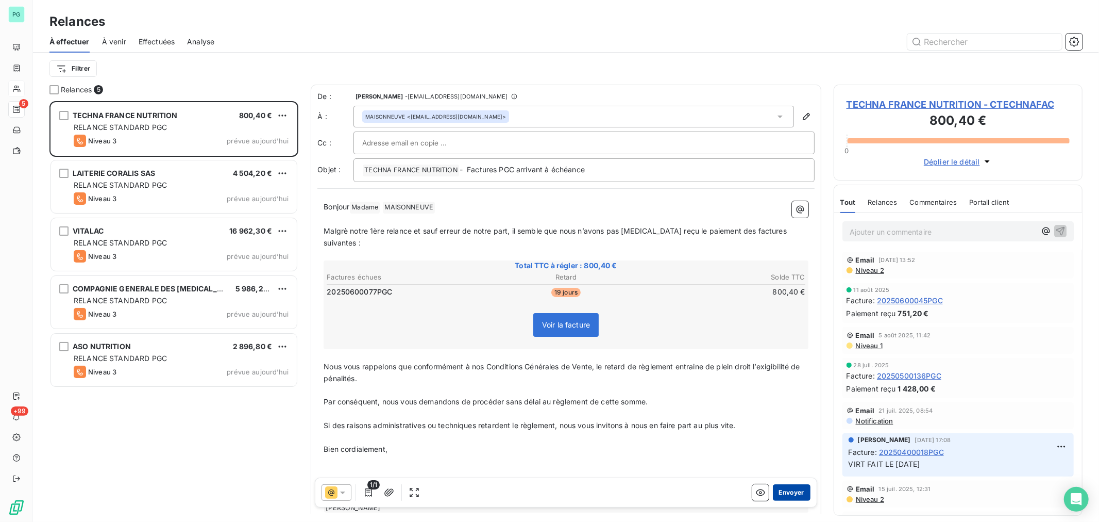
click at [780, 493] on button "Envoyer" at bounding box center [792, 492] width 38 height 16
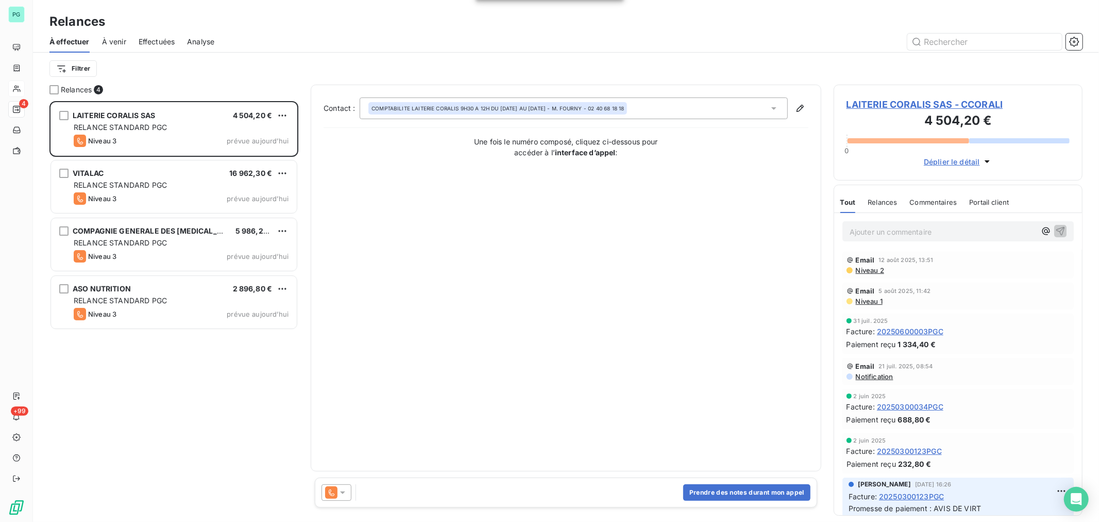
click at [346, 493] on icon at bounding box center [343, 492] width 10 height 10
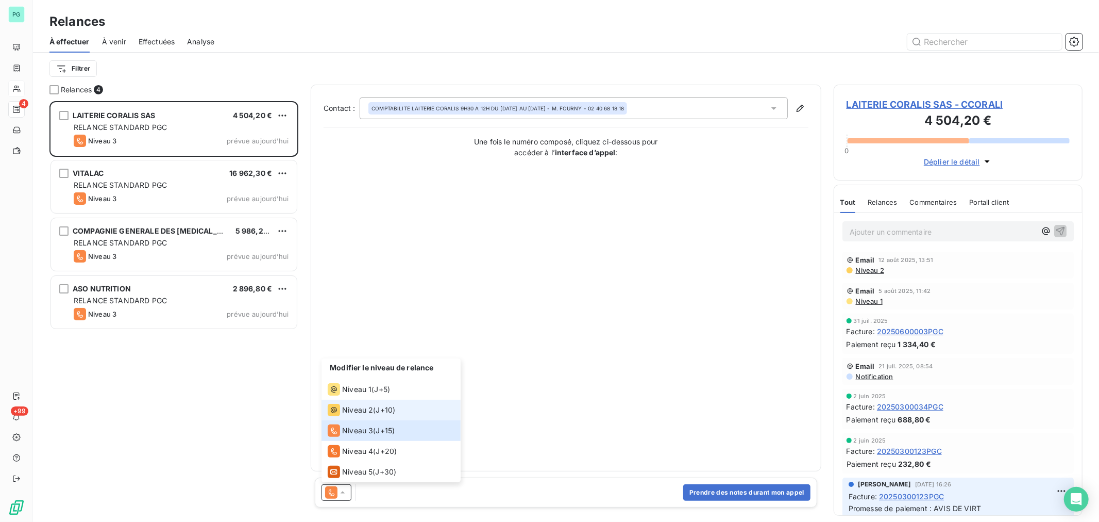
click at [362, 408] on span "Niveau 2" at bounding box center [357, 410] width 31 height 10
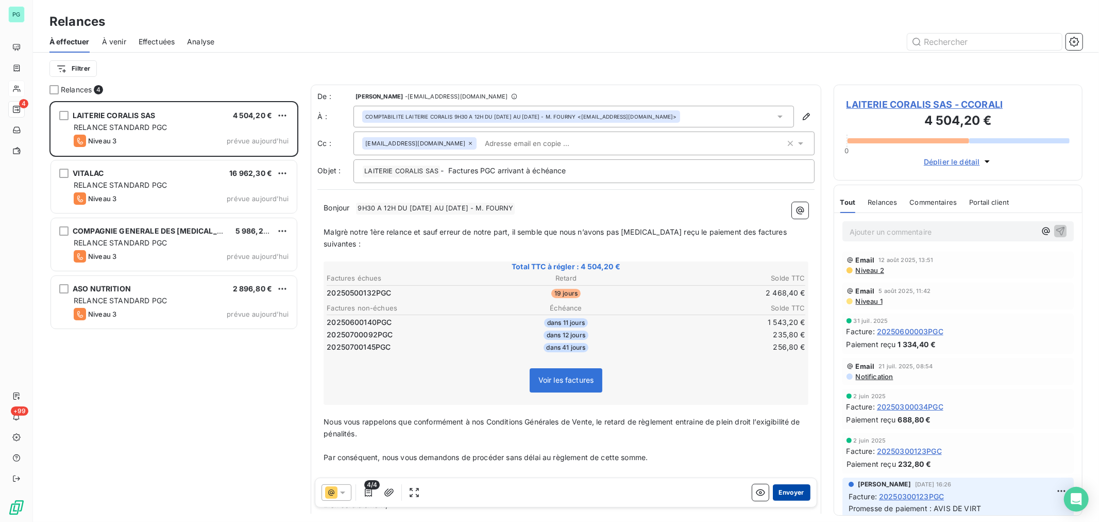
click at [773, 491] on button "Envoyer" at bounding box center [792, 492] width 38 height 16
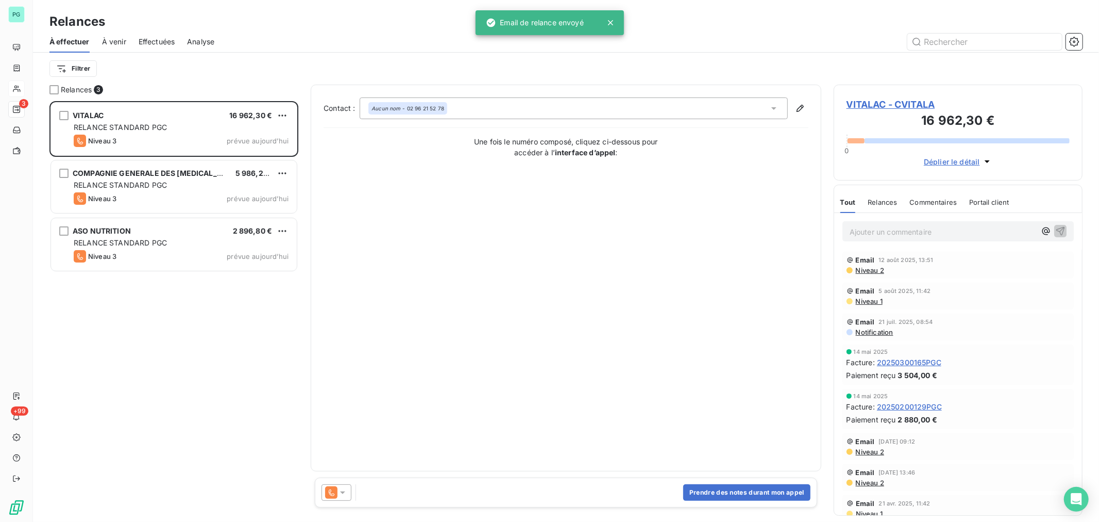
click at [343, 491] on icon at bounding box center [342, 492] width 5 height 3
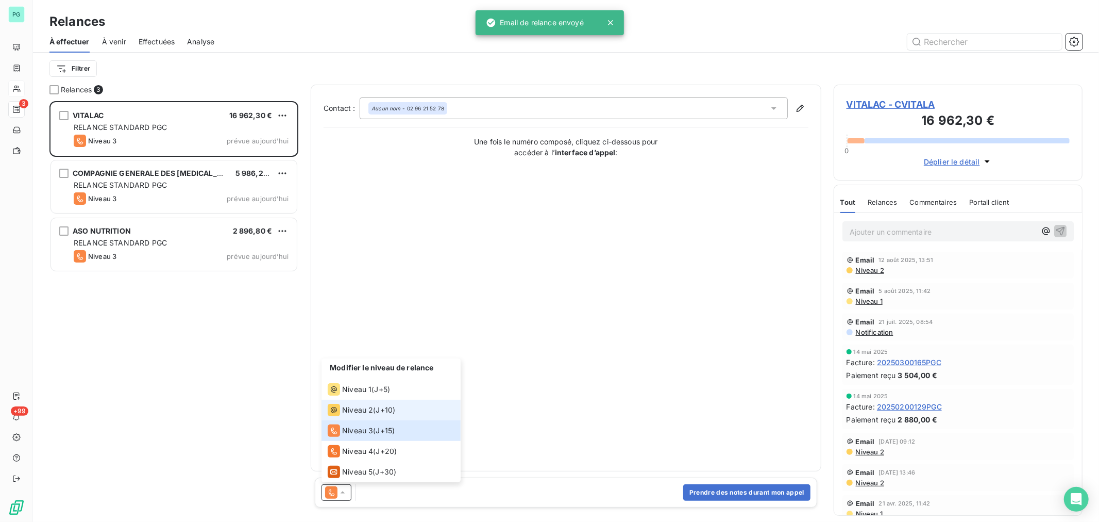
click at [352, 410] on span "Niveau 2" at bounding box center [357, 410] width 31 height 10
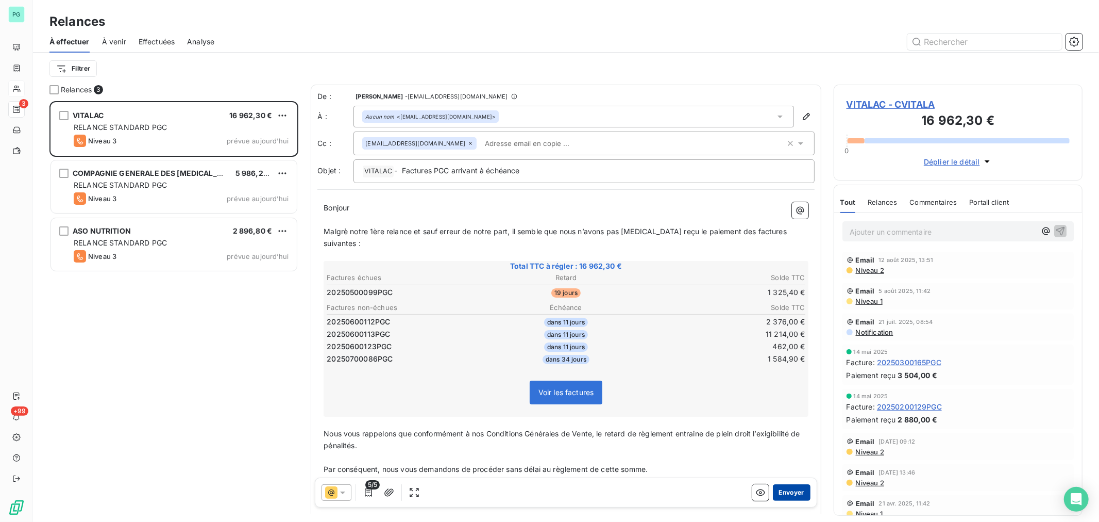
click at [780, 491] on button "Envoyer" at bounding box center [792, 492] width 38 height 16
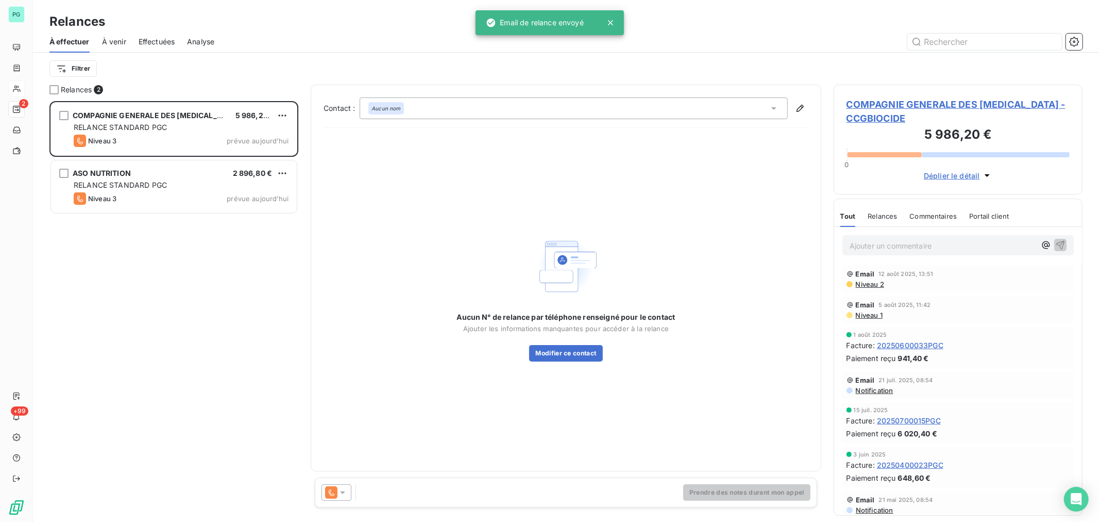
click at [342, 492] on icon at bounding box center [342, 492] width 5 height 3
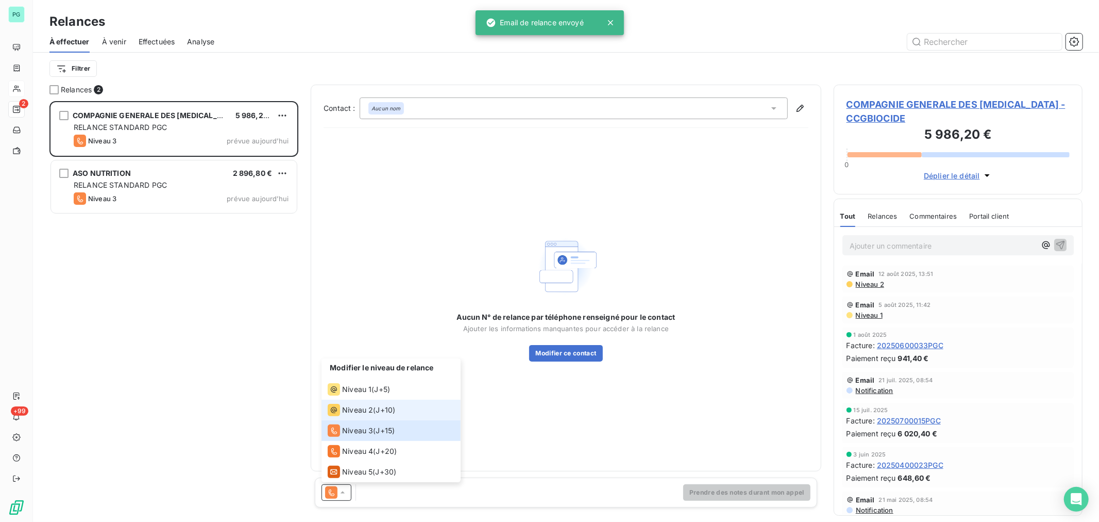
click at [354, 409] on span "Niveau 2" at bounding box center [357, 410] width 31 height 10
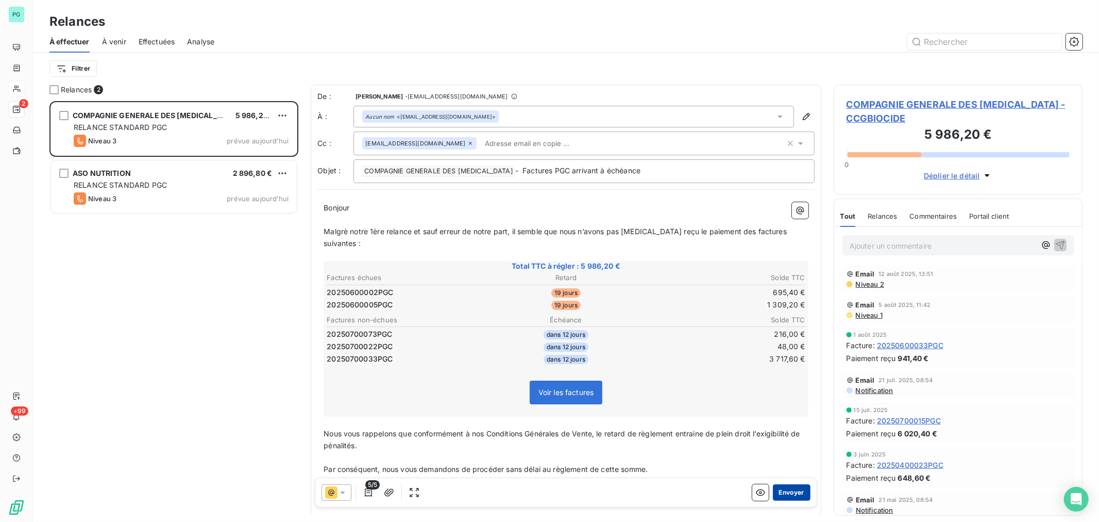
click at [781, 491] on button "Envoyer" at bounding box center [792, 492] width 38 height 16
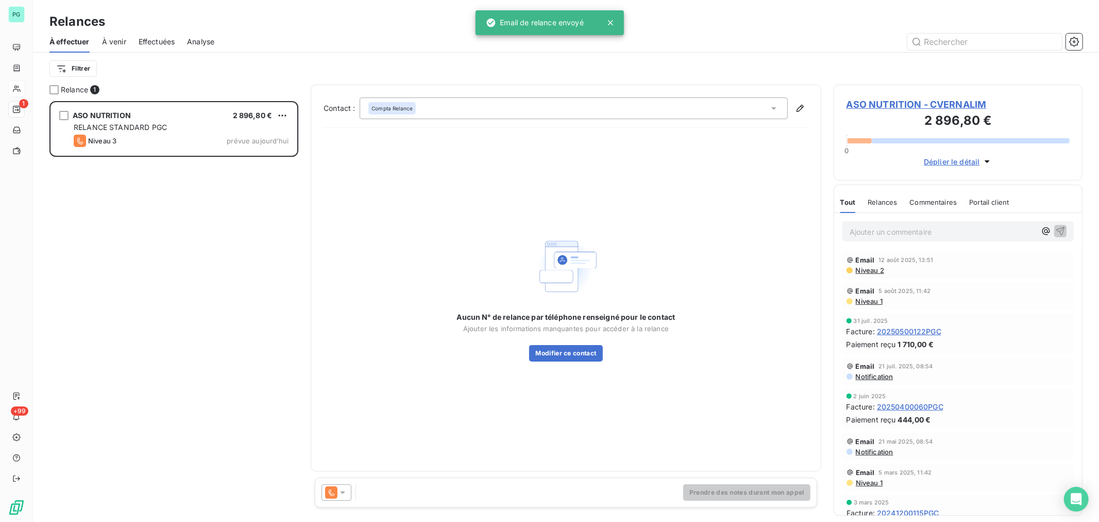
click at [348, 491] on div at bounding box center [337, 492] width 30 height 16
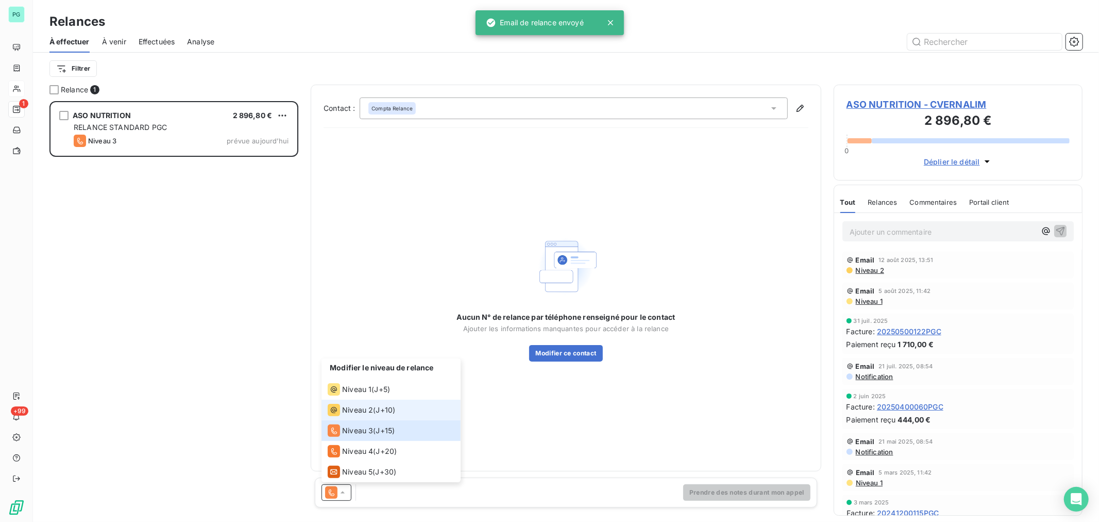
click at [368, 411] on span "Niveau 2" at bounding box center [357, 410] width 31 height 10
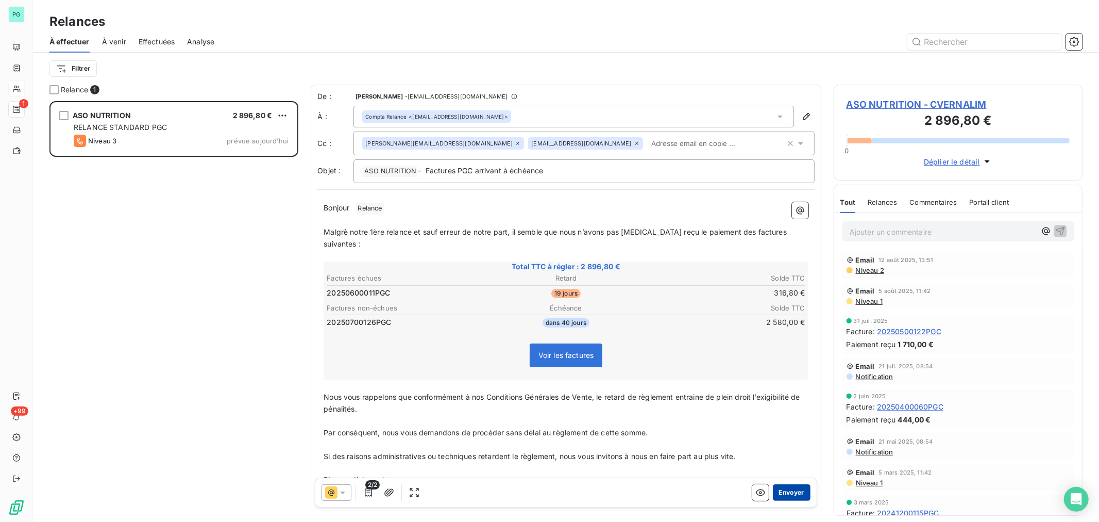
click at [787, 498] on button "Envoyer" at bounding box center [792, 492] width 38 height 16
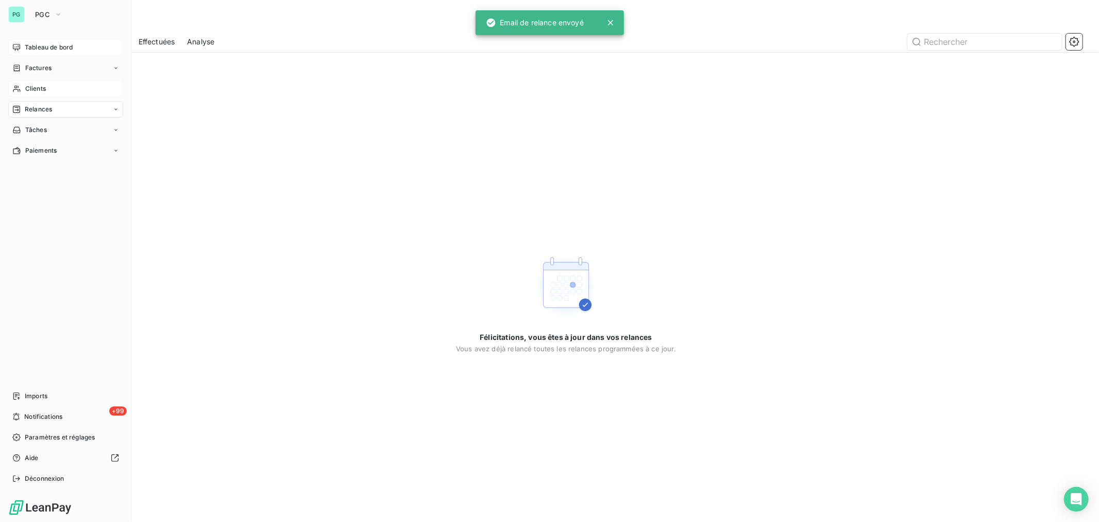
click at [43, 49] on span "Tableau de bord" at bounding box center [49, 47] width 48 height 9
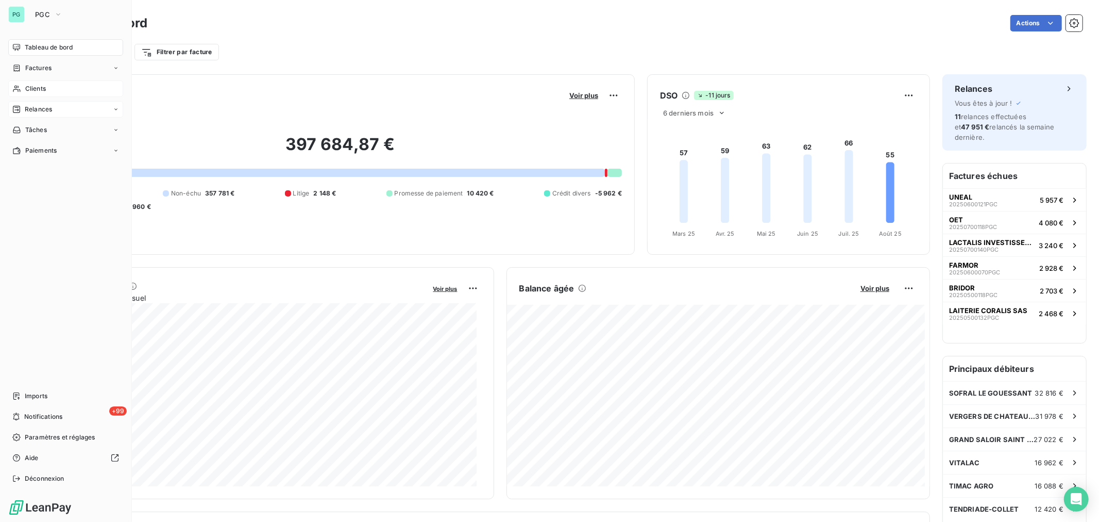
click at [44, 48] on span "Tableau de bord" at bounding box center [49, 47] width 48 height 9
click at [31, 88] on span "Clients" at bounding box center [35, 88] width 21 height 9
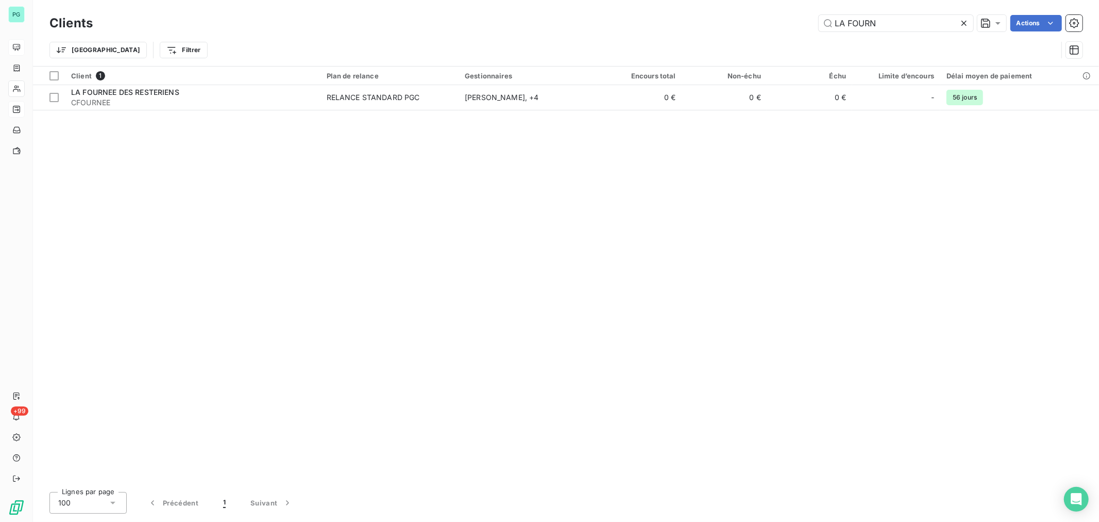
drag, startPoint x: 881, startPoint y: 25, endPoint x: 807, endPoint y: 26, distance: 74.2
click at [807, 26] on div "LA FOURN Actions" at bounding box center [594, 23] width 978 height 16
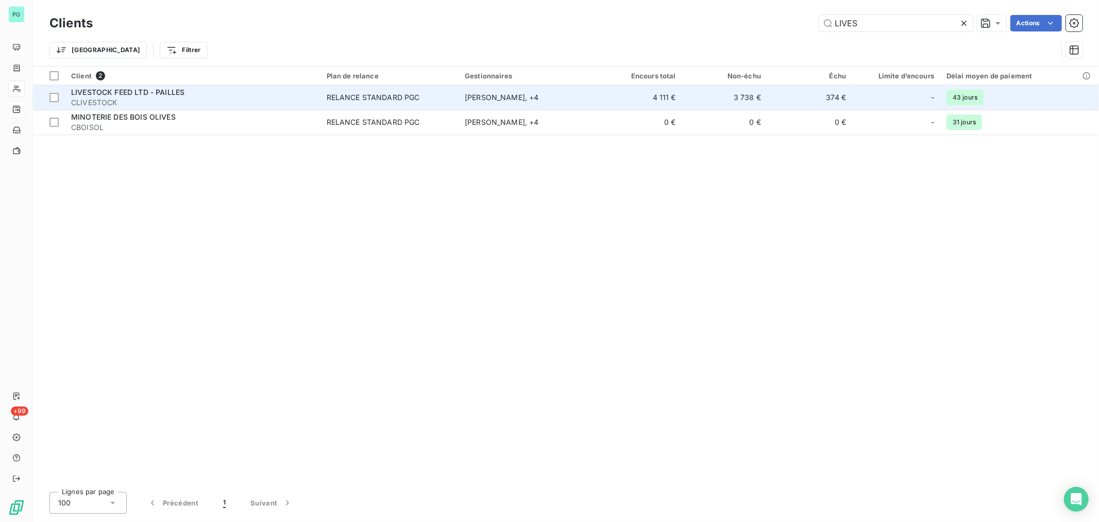
type input "LIVES"
click at [686, 101] on td "3 738 €" at bounding box center [724, 97] width 85 height 25
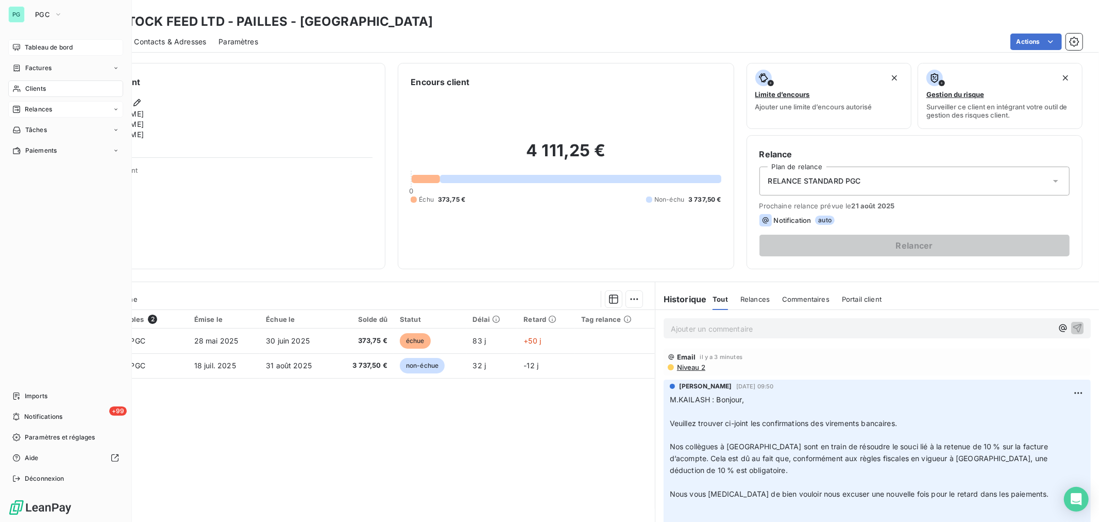
click at [43, 82] on div "Clients" at bounding box center [65, 88] width 115 height 16
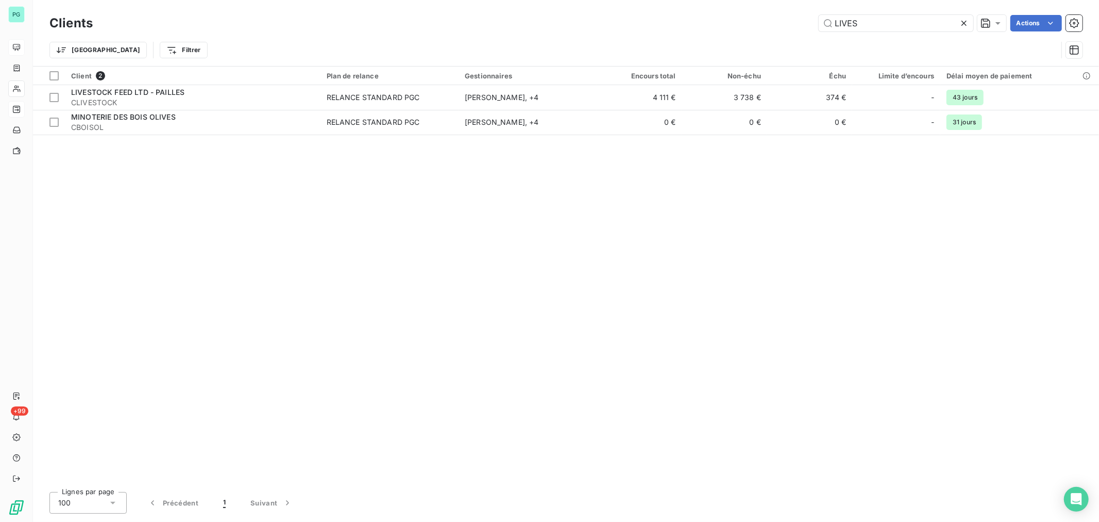
drag, startPoint x: 879, startPoint y: 19, endPoint x: 807, endPoint y: 21, distance: 72.2
click at [807, 21] on div "LIVES Actions" at bounding box center [594, 23] width 978 height 16
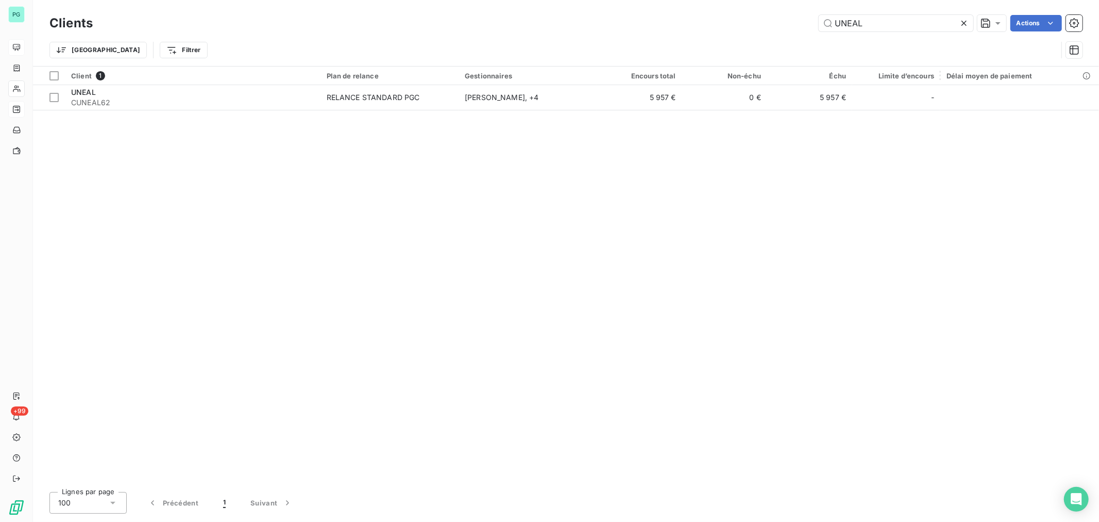
type input "UNEAL"
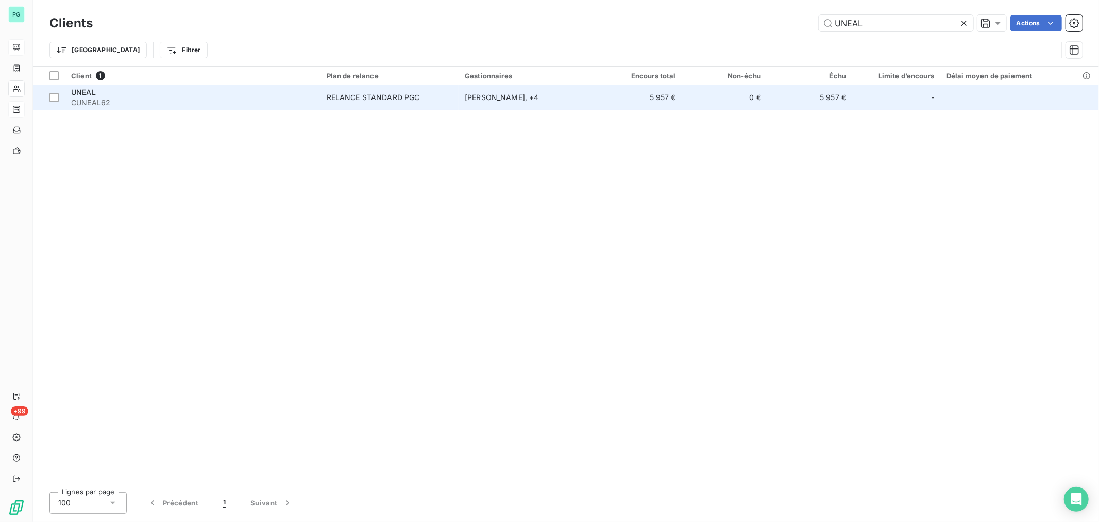
click at [744, 92] on td "0 €" at bounding box center [724, 97] width 85 height 25
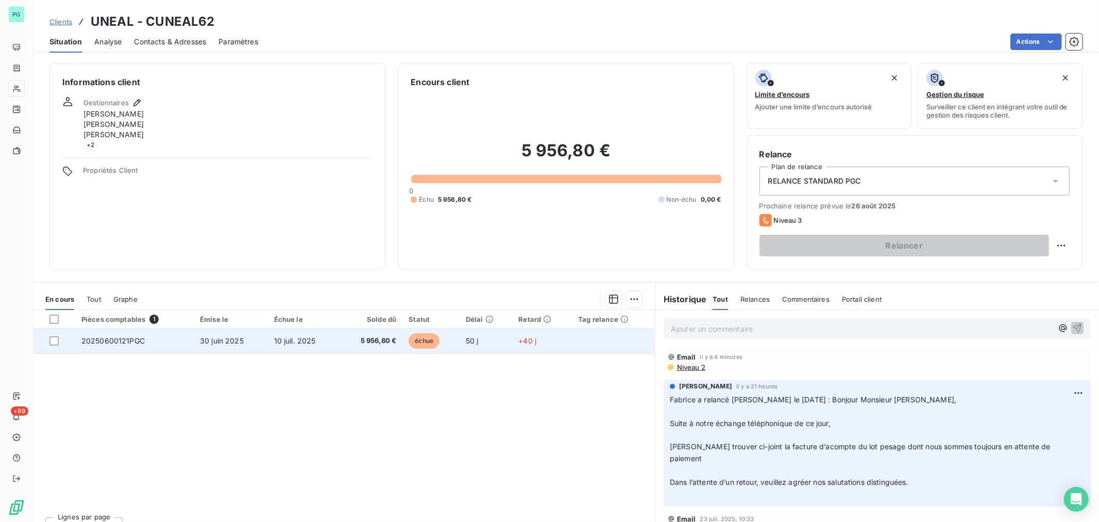
click at [373, 343] on span "5 956,80 €" at bounding box center [370, 340] width 51 height 10
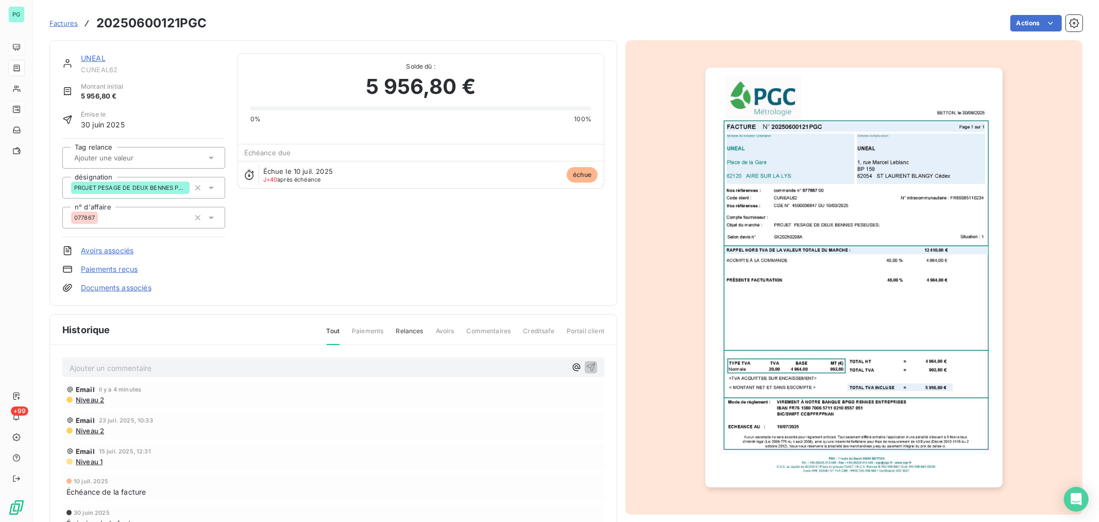
click at [839, 249] on img "button" at bounding box center [854, 277] width 297 height 419
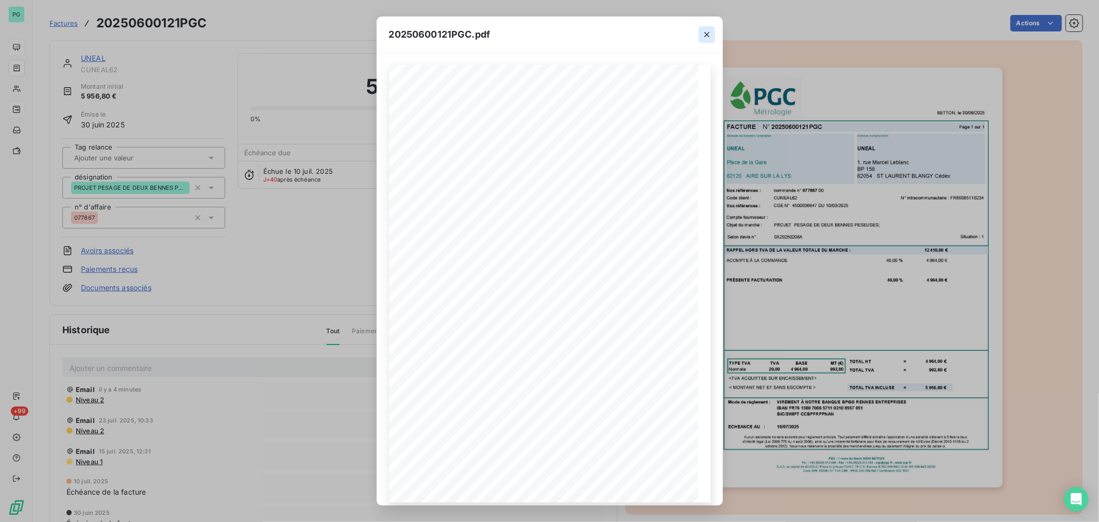
click at [705, 35] on icon "button" at bounding box center [707, 34] width 10 height 10
